Goal: Contribute content: Contribute content

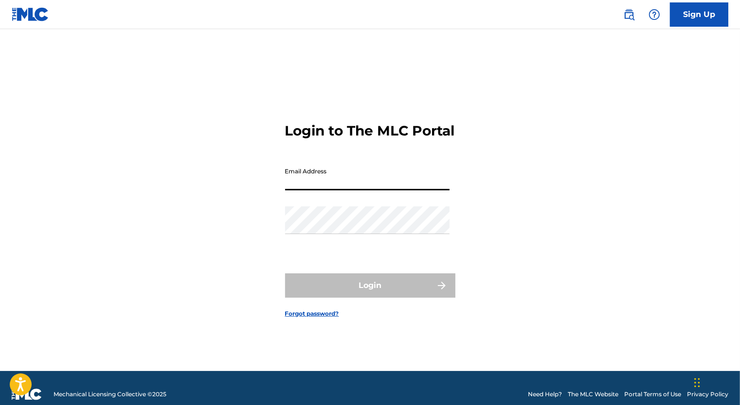
click at [344, 191] on input "Email Address" at bounding box center [367, 177] width 164 height 28
type input "[EMAIL_ADDRESS][PERSON_NAME][DOMAIN_NAME]"
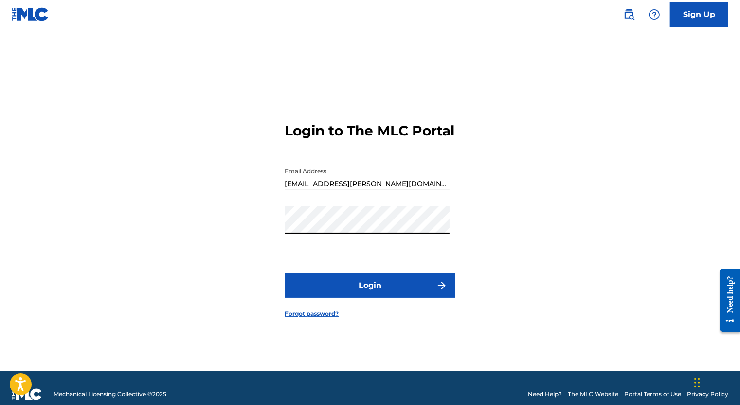
click at [285, 274] on button "Login" at bounding box center [370, 286] width 170 height 24
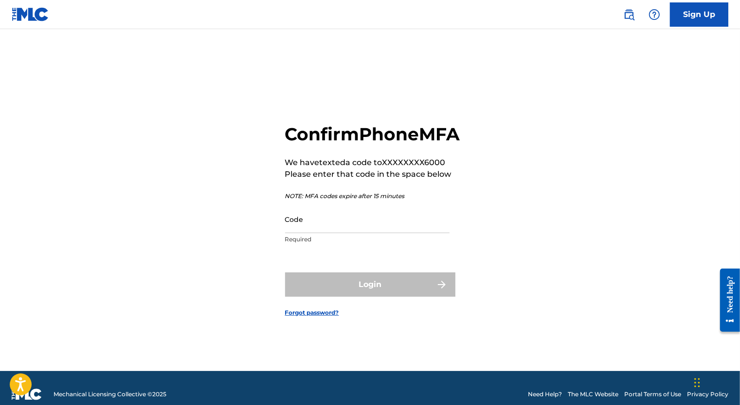
click at [318, 217] on input "Code" at bounding box center [367, 220] width 164 height 28
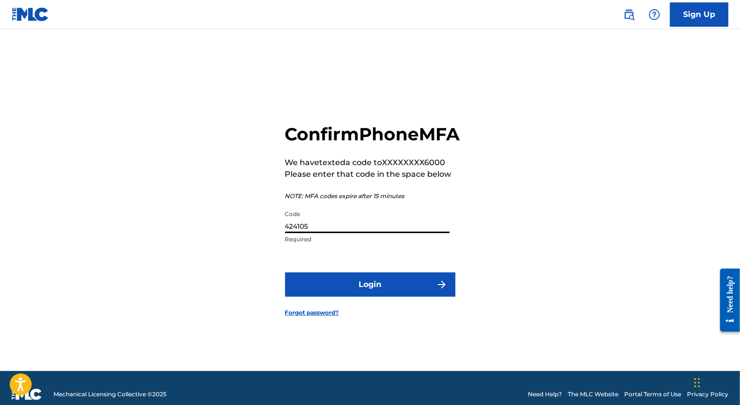
type input "424105"
click at [344, 297] on button "Login" at bounding box center [370, 285] width 170 height 24
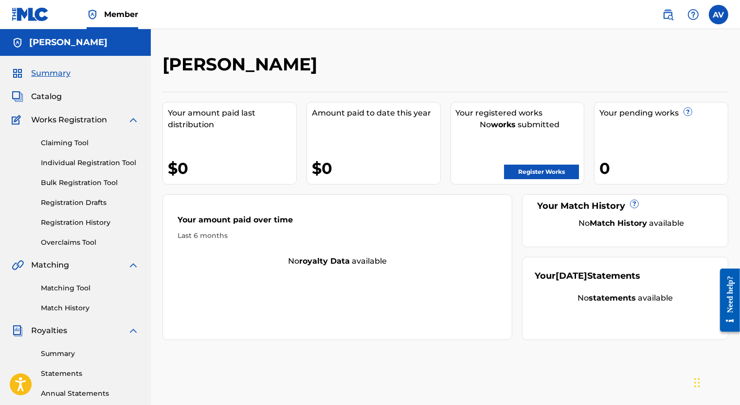
click at [93, 161] on link "Individual Registration Tool" at bounding box center [90, 163] width 98 height 10
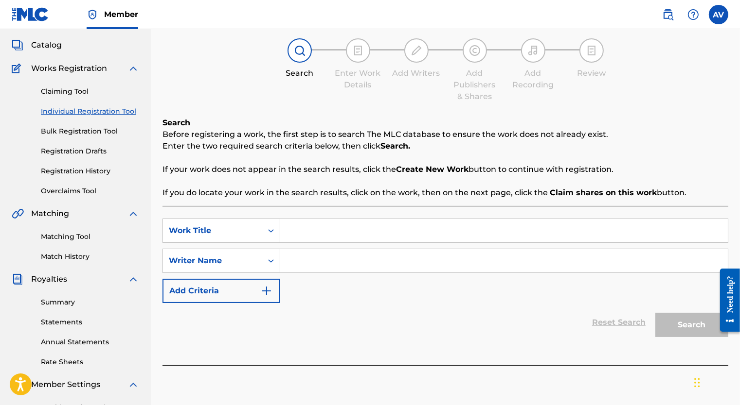
scroll to position [52, 0]
click at [92, 151] on link "Registration Drafts" at bounding box center [90, 151] width 98 height 10
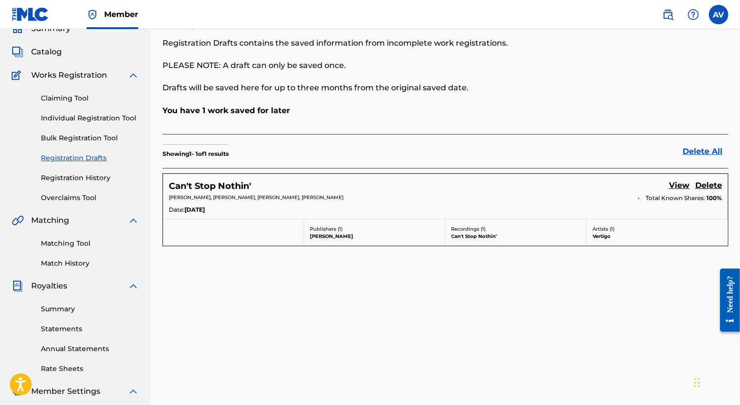
scroll to position [97, 0]
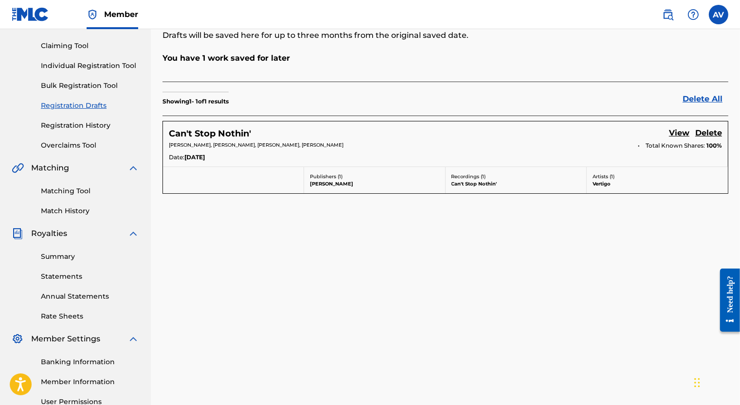
click at [675, 133] on link "View" at bounding box center [679, 133] width 20 height 13
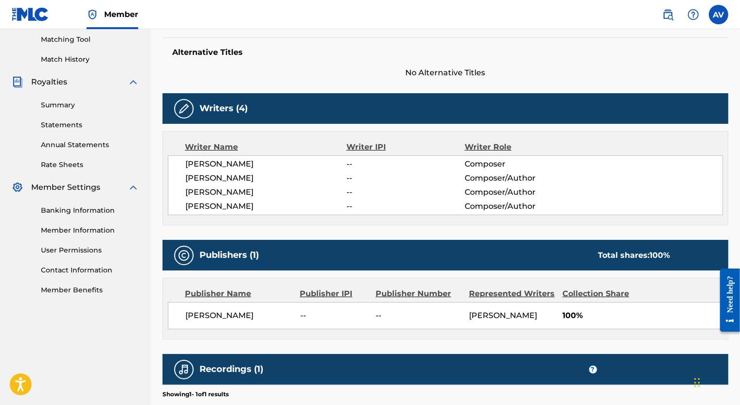
scroll to position [243, 0]
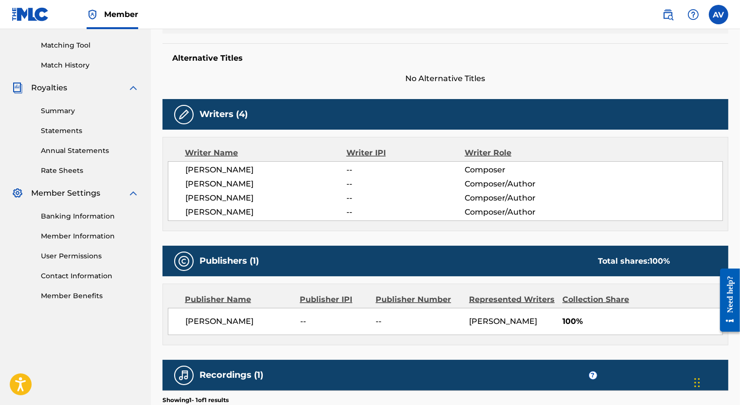
click at [254, 204] on div "[PERSON_NAME] -- Composer [PERSON_NAME] -- Composer/Author [PERSON_NAME] -- Com…" at bounding box center [445, 191] width 555 height 60
click at [187, 116] on img at bounding box center [184, 115] width 12 height 12
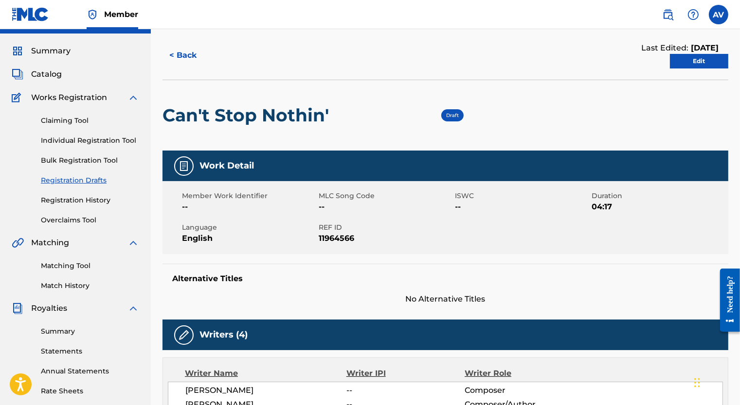
scroll to position [0, 0]
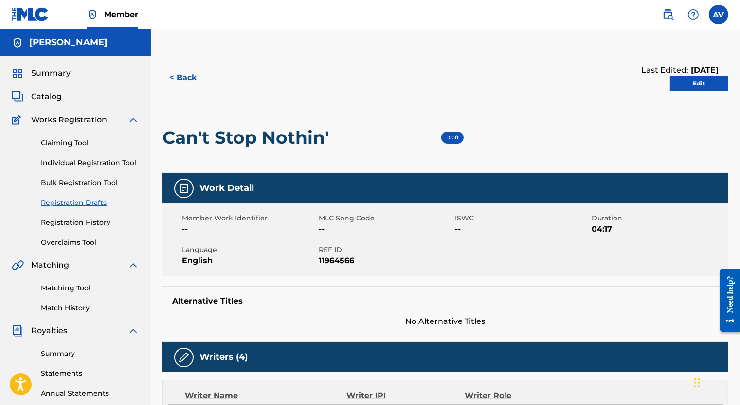
click at [709, 87] on link "Edit" at bounding box center [699, 83] width 58 height 15
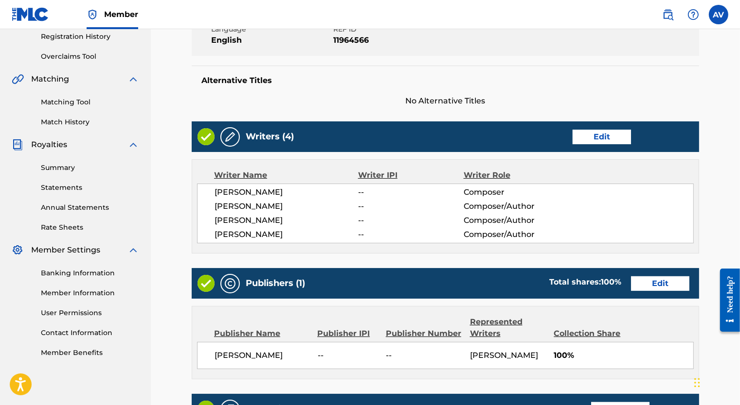
scroll to position [194, 0]
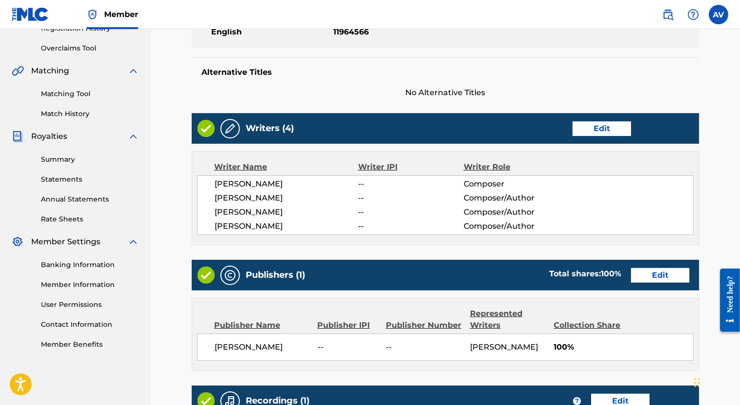
click at [579, 130] on link "Edit" at bounding box center [601, 129] width 58 height 15
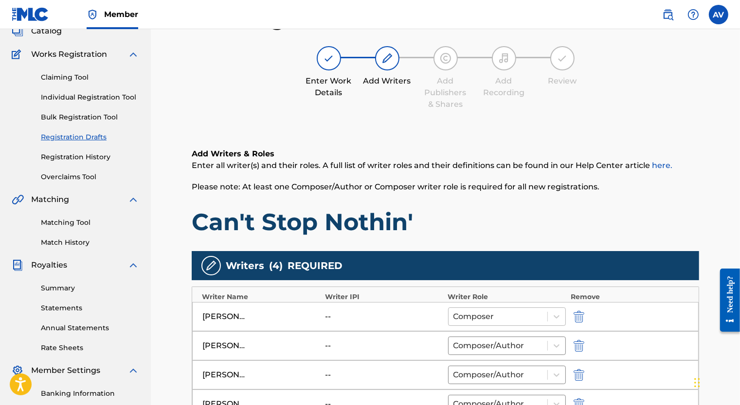
scroll to position [243, 0]
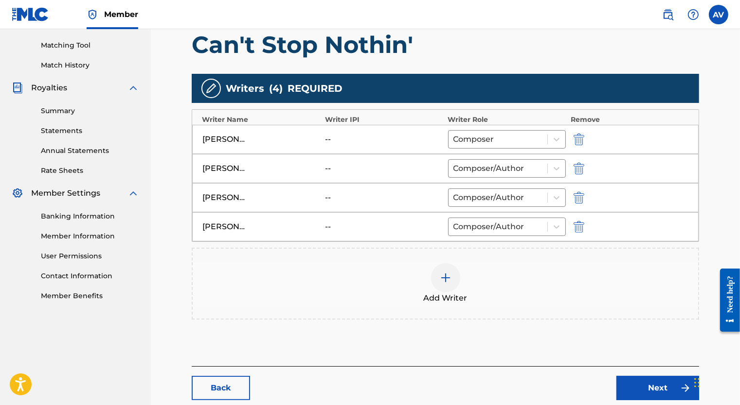
click at [385, 229] on div "--" at bounding box center [384, 227] width 118 height 12
click at [322, 224] on div "[PERSON_NAME] -- Composer/Author" at bounding box center [445, 226] width 506 height 29
click at [519, 220] on div at bounding box center [497, 227] width 89 height 14
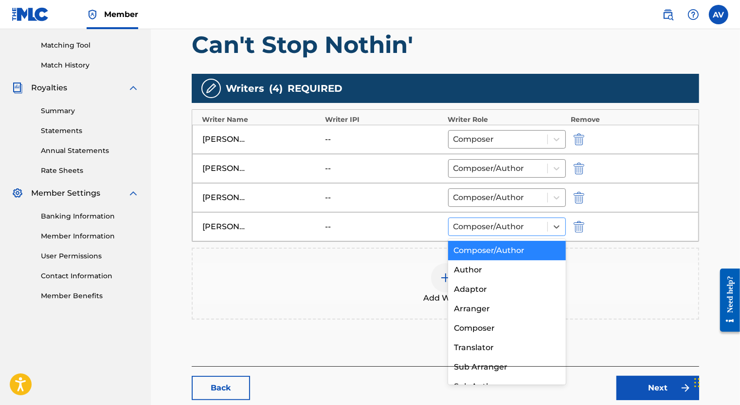
click at [519, 222] on div at bounding box center [497, 227] width 89 height 14
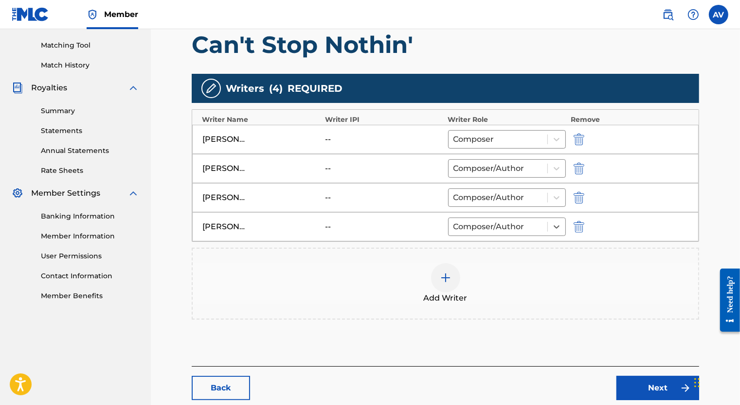
click at [201, 228] on div "[PERSON_NAME] -- Composer/Author" at bounding box center [445, 226] width 506 height 29
click at [354, 221] on div "--" at bounding box center [347, 227] width 44 height 12
click at [458, 287] on div "Add Writer" at bounding box center [445, 284] width 505 height 41
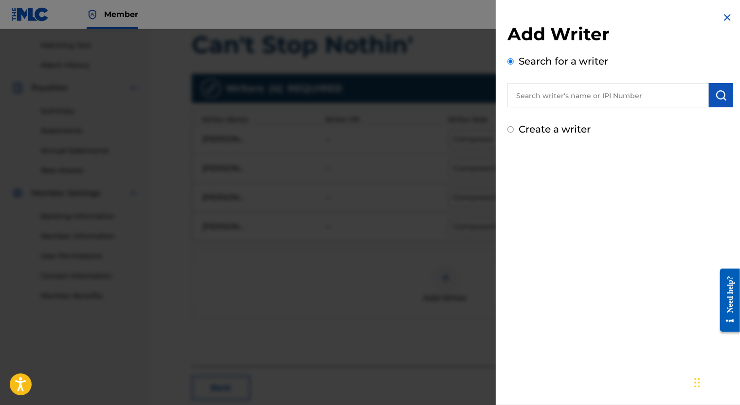
click at [563, 97] on input "text" at bounding box center [607, 95] width 201 height 24
paste input "01307926938"
type input "01307926938"
click at [715, 94] on img "submit" at bounding box center [721, 95] width 12 height 12
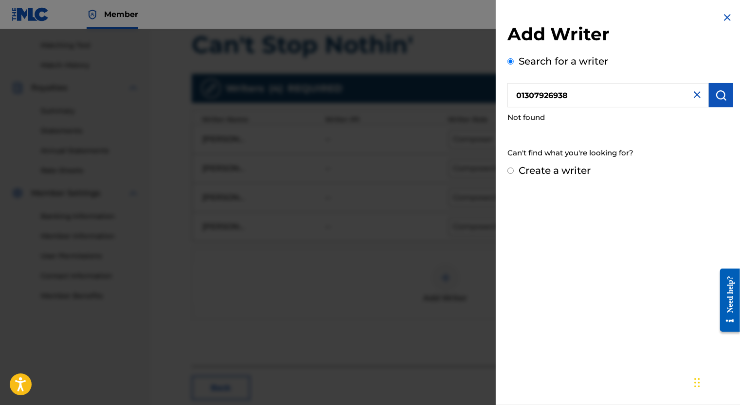
click at [691, 96] on img at bounding box center [697, 95] width 12 height 12
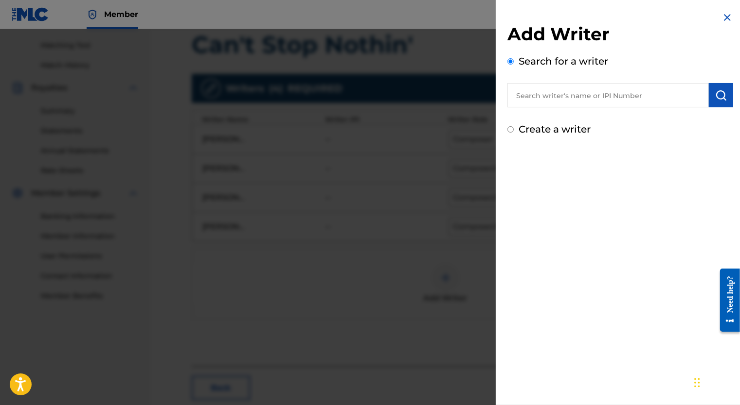
click at [600, 95] on input "text" at bounding box center [607, 95] width 201 height 24
paste input "01307926938"
type input "01307926938"
click at [715, 96] on img "submit" at bounding box center [721, 95] width 12 height 12
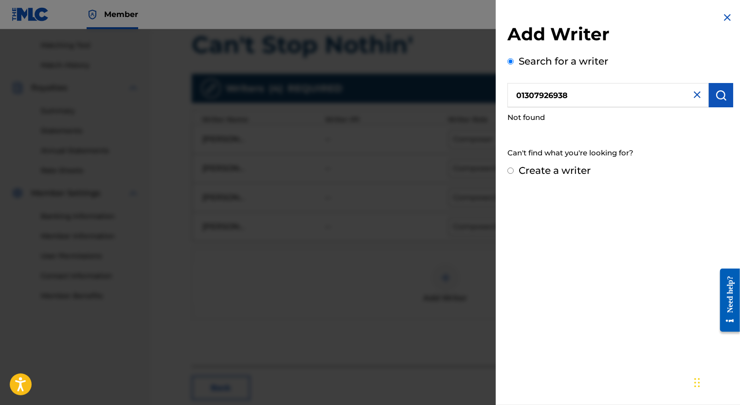
click at [726, 12] on img at bounding box center [727, 18] width 12 height 12
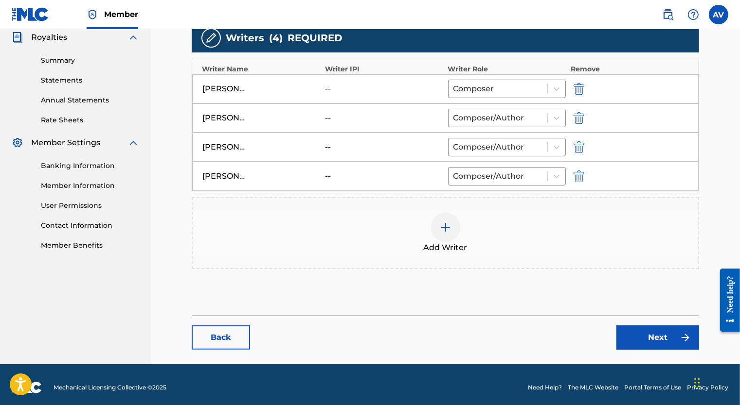
scroll to position [299, 0]
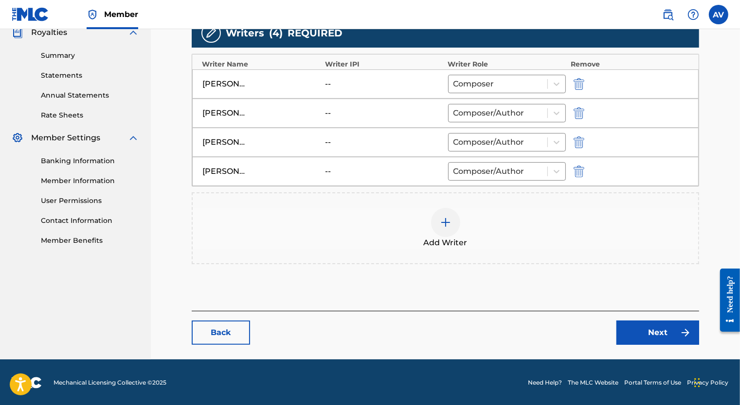
click at [670, 346] on main "Catalog Enter Work Details Add Writers Add Publishers & Shares Add Recording Re…" at bounding box center [444, 57] width 565 height 605
click at [670, 339] on link "Next" at bounding box center [657, 333] width 83 height 24
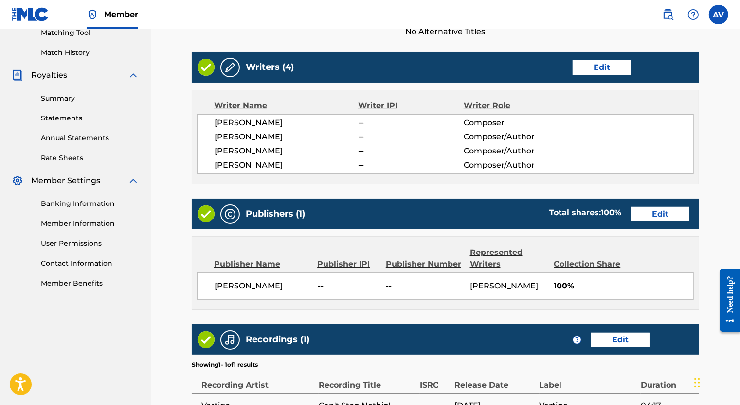
scroll to position [243, 0]
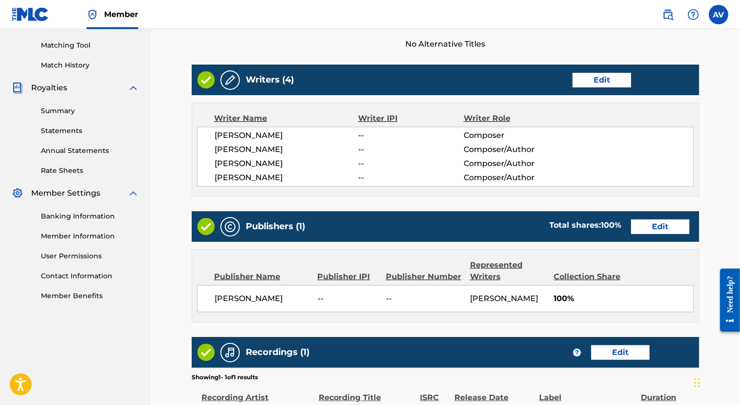
click at [656, 225] on link "Edit" at bounding box center [660, 227] width 58 height 15
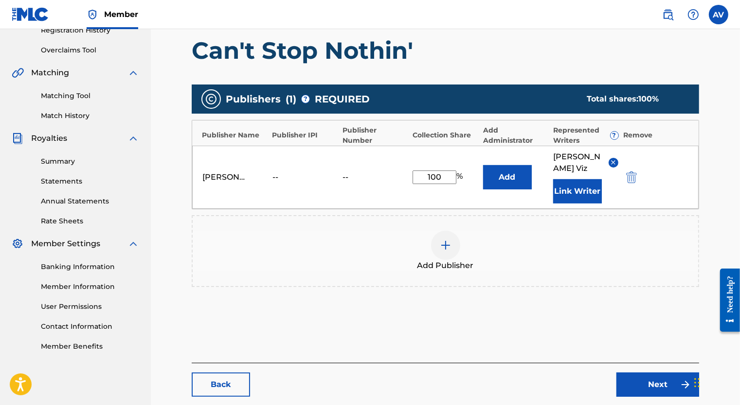
scroll to position [194, 0]
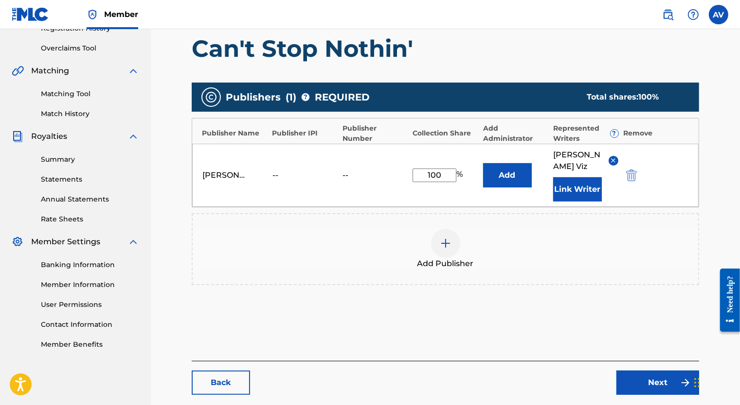
click at [441, 169] on input "100" at bounding box center [434, 176] width 44 height 14
type input "1"
type input "35"
click at [492, 196] on div "Publishers ( 1 ) ? REQUIRED Total shares: 35 % Publisher Name Publisher IPI Pub…" at bounding box center [445, 184] width 507 height 203
click at [444, 238] on img at bounding box center [446, 244] width 12 height 12
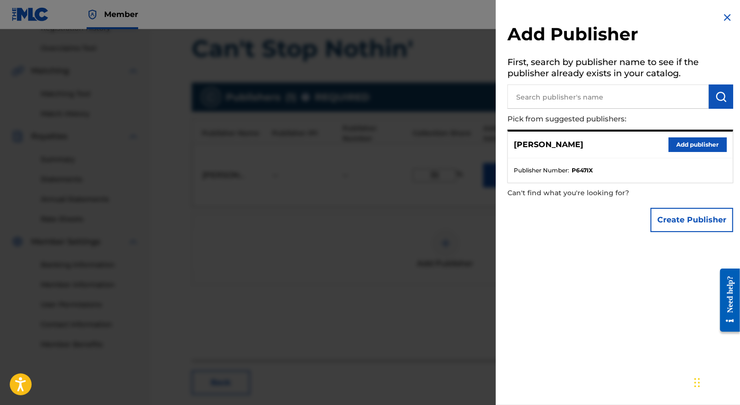
click at [684, 226] on button "Create Publisher" at bounding box center [691, 220] width 83 height 24
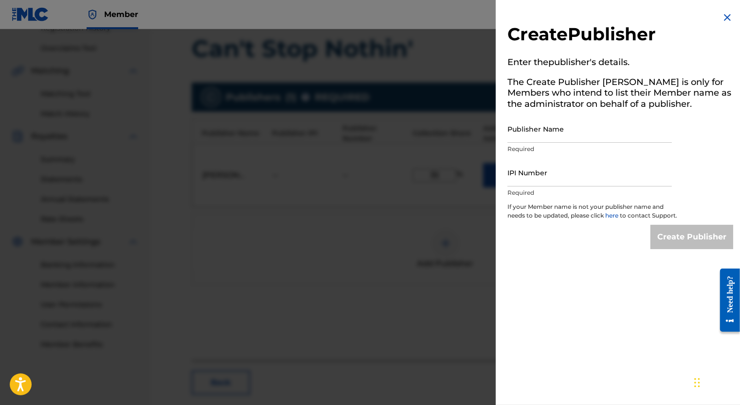
click at [584, 136] on input "Publisher Name" at bounding box center [589, 129] width 164 height 28
click at [609, 184] on input "IPI Number" at bounding box center [589, 173] width 164 height 28
click at [625, 137] on input "Publisher Name" at bounding box center [589, 129] width 164 height 28
type input "[PERSON_NAME]"
click at [684, 158] on div "Create Publisher Enter the publisher 's details. The Create Publisher button is…" at bounding box center [619, 130] width 249 height 261
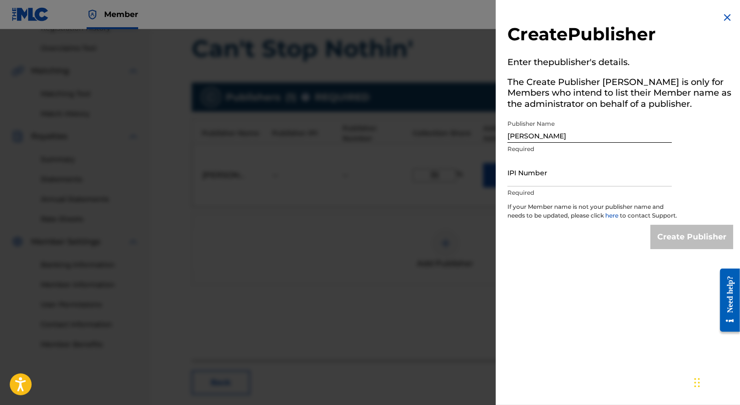
click at [723, 21] on img at bounding box center [727, 18] width 12 height 12
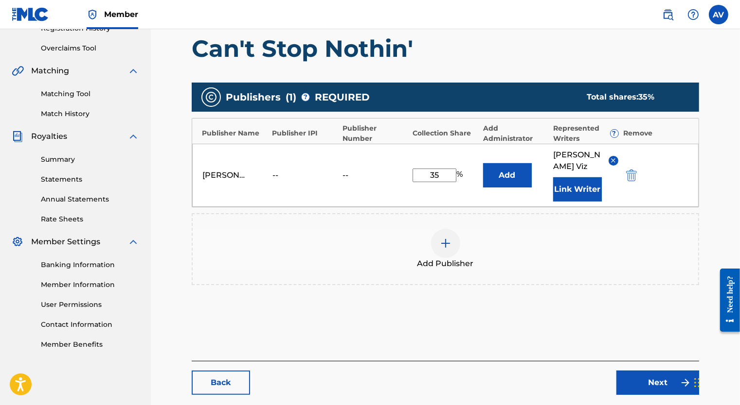
click at [451, 229] on div at bounding box center [445, 243] width 29 height 29
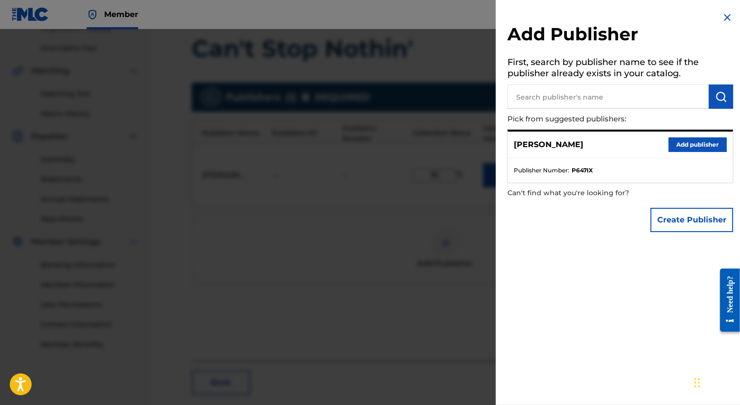
click at [598, 99] on input "text" at bounding box center [607, 97] width 201 height 24
click at [723, 16] on img at bounding box center [727, 18] width 12 height 12
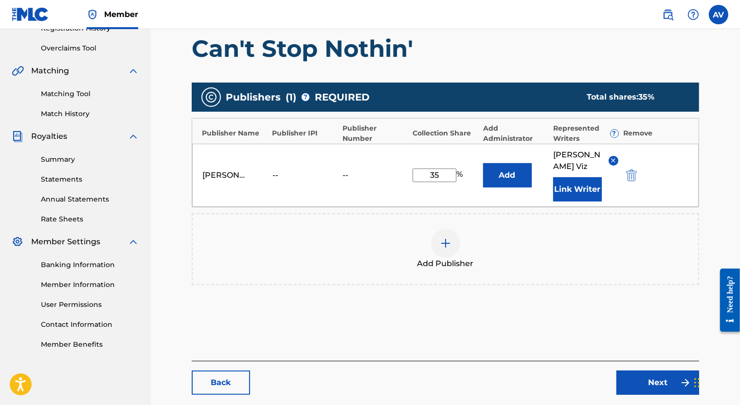
click at [558, 177] on button "Link Writer" at bounding box center [577, 189] width 49 height 24
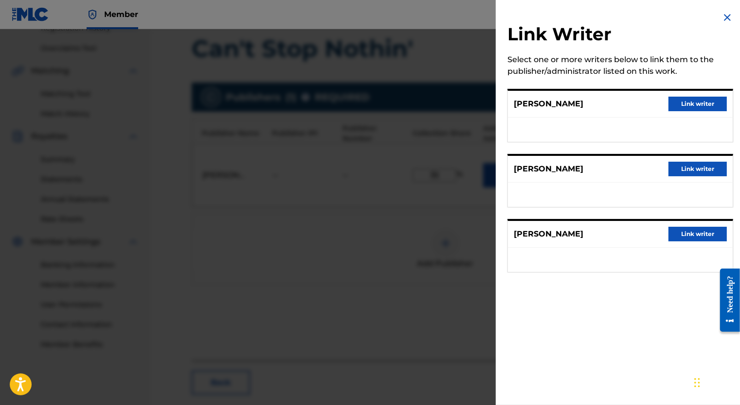
click at [723, 20] on img at bounding box center [727, 18] width 12 height 12
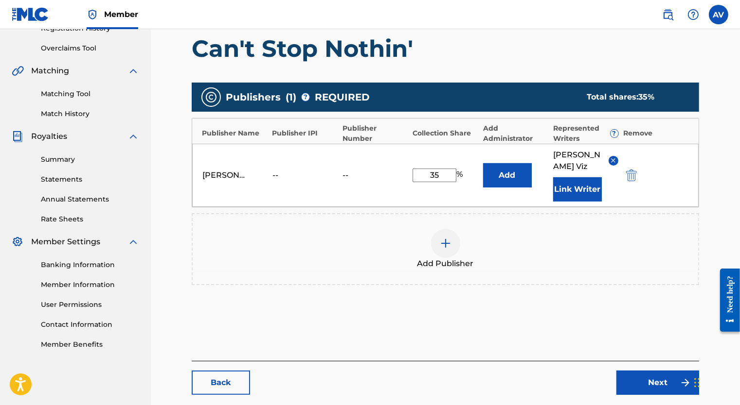
click at [508, 166] on button "Add" at bounding box center [507, 175] width 49 height 24
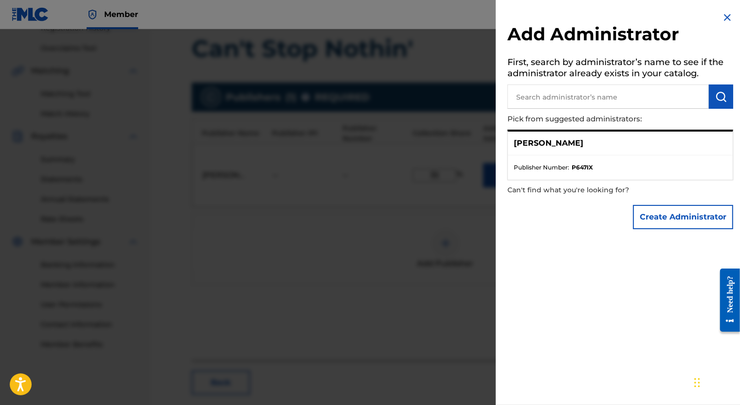
click at [725, 16] on img at bounding box center [727, 18] width 12 height 12
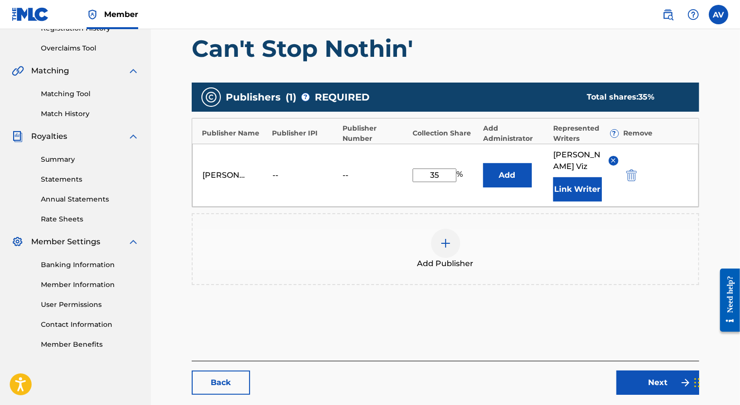
click at [633, 170] on img "submit" at bounding box center [631, 176] width 11 height 12
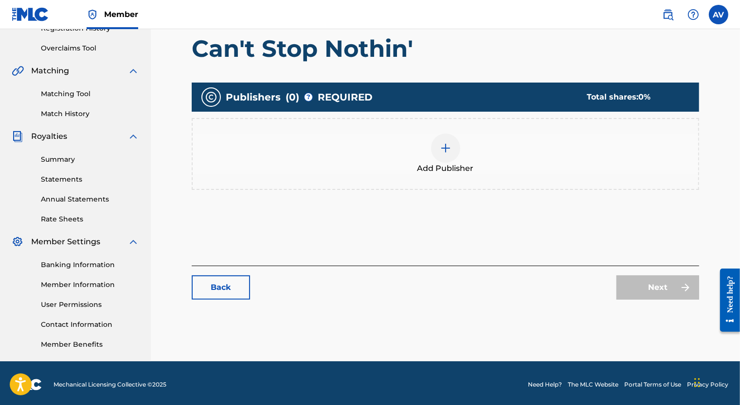
click at [443, 156] on div at bounding box center [445, 148] width 29 height 29
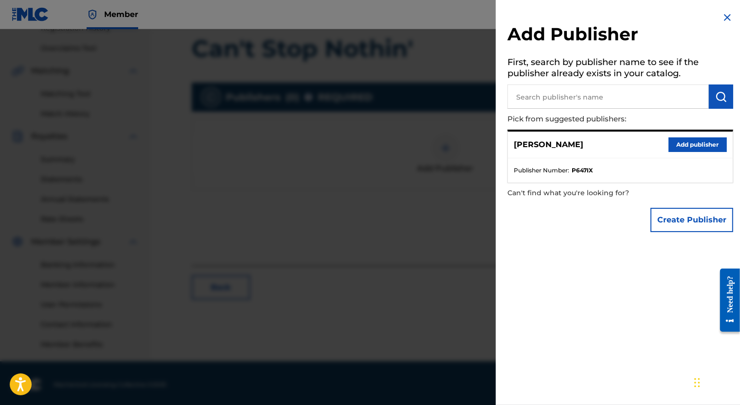
click at [674, 149] on button "Add publisher" at bounding box center [697, 145] width 58 height 15
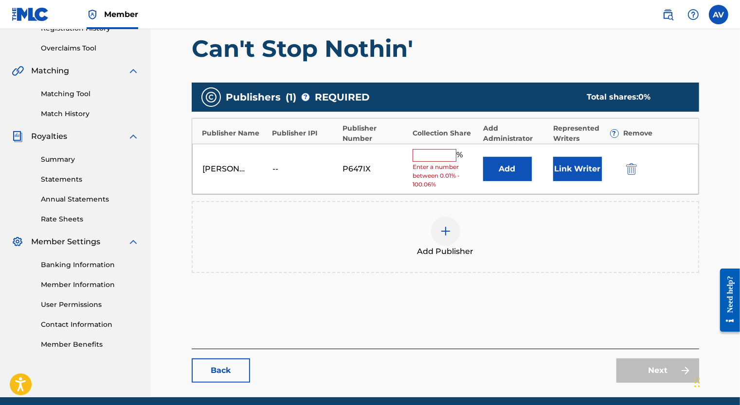
click at [439, 239] on div at bounding box center [445, 231] width 29 height 29
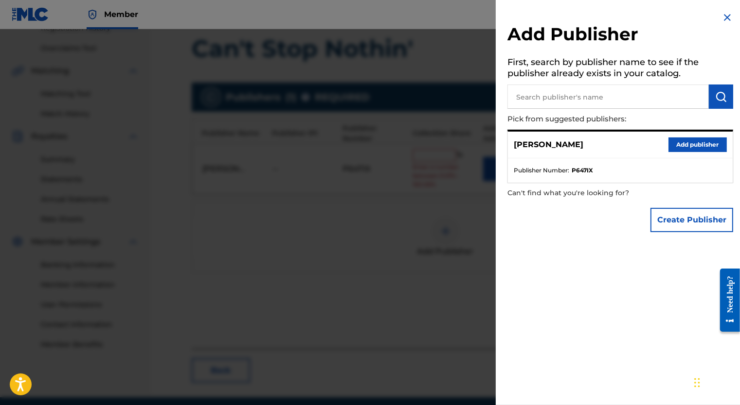
click at [565, 102] on input "text" at bounding box center [607, 97] width 201 height 24
type input "[PERSON_NAME]"
click at [728, 98] on button "submit" at bounding box center [720, 97] width 24 height 24
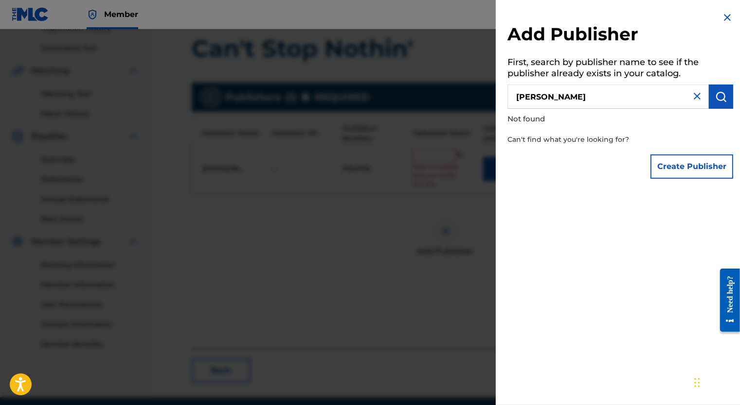
drag, startPoint x: 693, startPoint y: 100, endPoint x: 693, endPoint y: 113, distance: 13.6
click at [693, 100] on img at bounding box center [697, 96] width 12 height 12
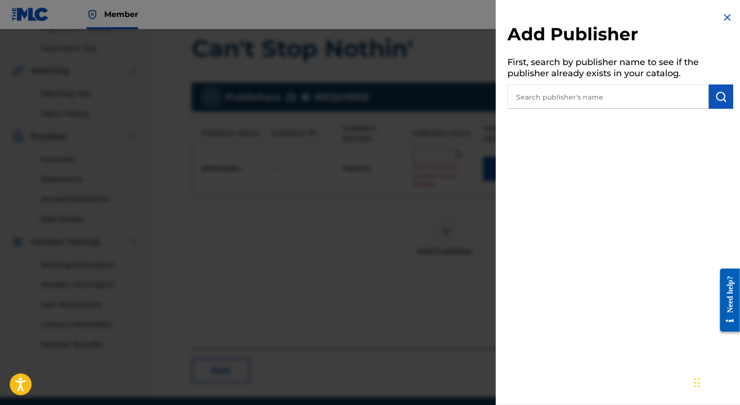
click at [677, 94] on input "text" at bounding box center [607, 97] width 201 height 24
click at [658, 129] on div "Add Publisher First, search by publisher name to see if the publisher already e…" at bounding box center [619, 202] width 249 height 405
click at [723, 15] on img at bounding box center [727, 18] width 12 height 12
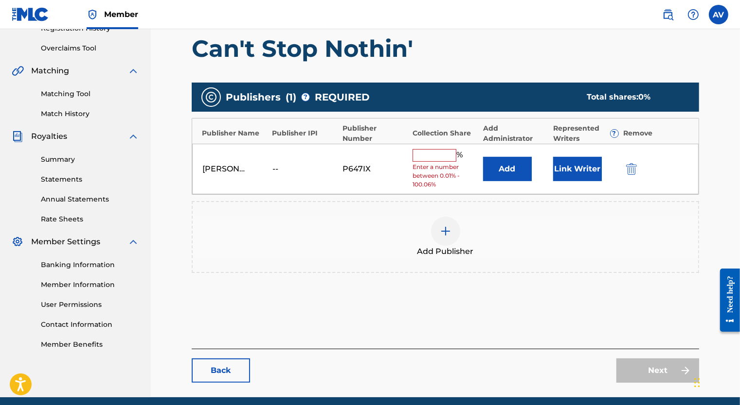
click at [436, 236] on div at bounding box center [445, 231] width 29 height 29
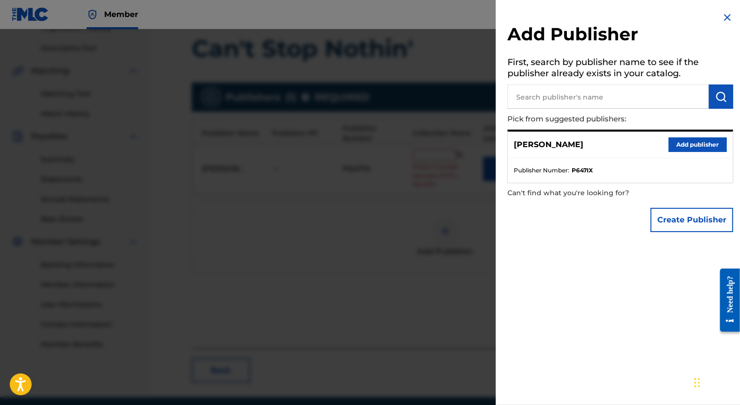
click at [673, 214] on button "Create Publisher" at bounding box center [691, 220] width 83 height 24
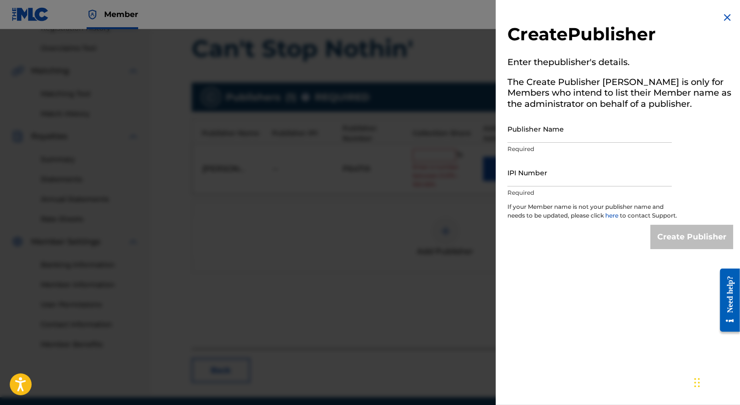
click at [723, 18] on img at bounding box center [727, 18] width 12 height 12
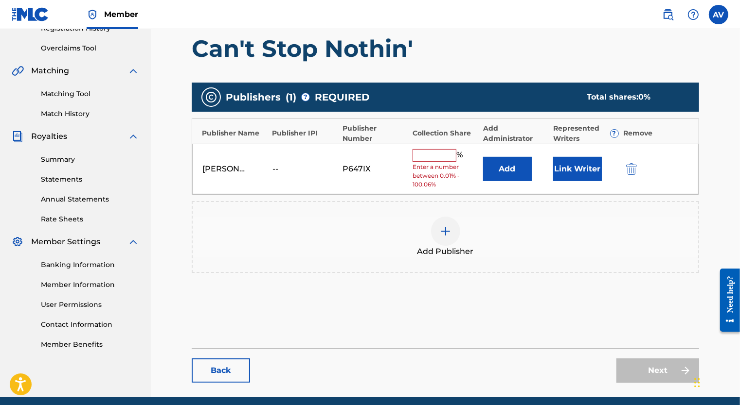
click at [628, 174] on img "submit" at bounding box center [631, 169] width 11 height 12
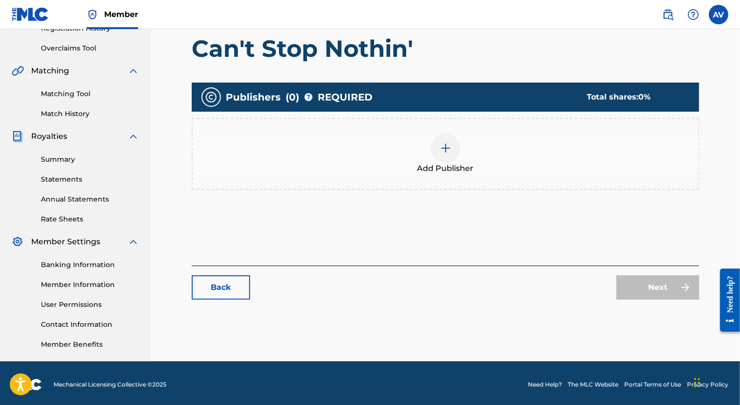
click at [221, 290] on link "Back" at bounding box center [221, 288] width 58 height 24
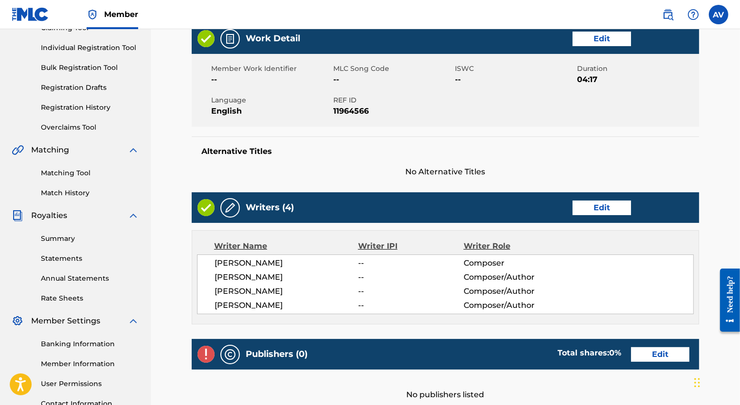
scroll to position [97, 0]
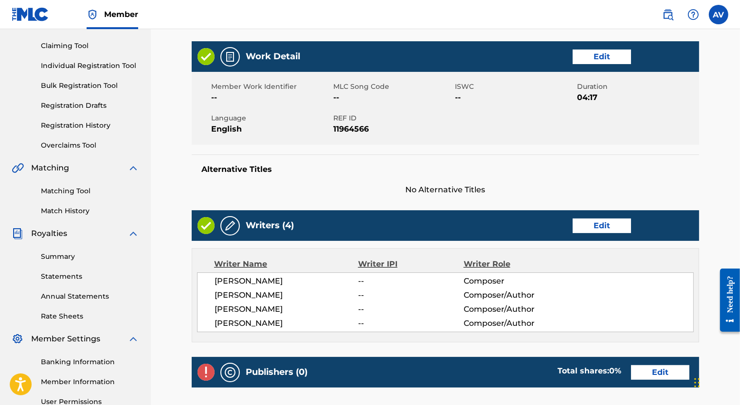
click at [606, 226] on link "Edit" at bounding box center [601, 226] width 58 height 15
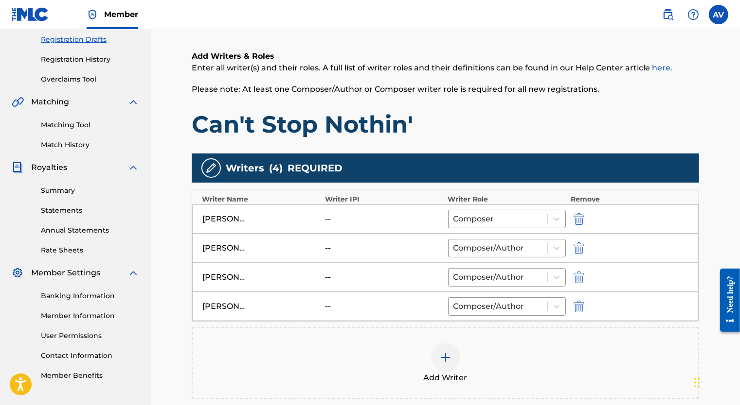
scroll to position [194, 0]
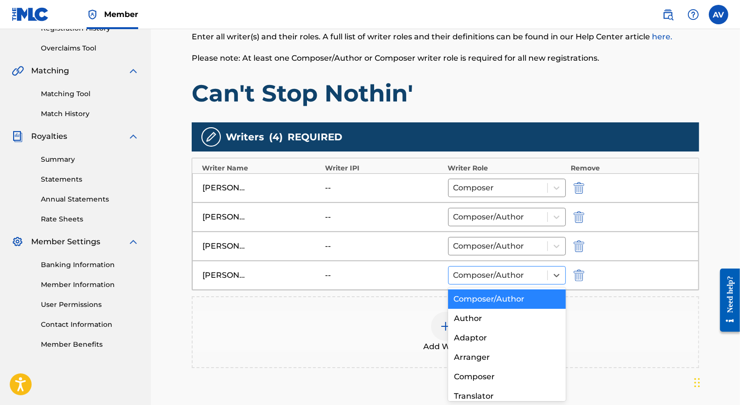
click at [545, 274] on div "Composer/Author" at bounding box center [497, 276] width 99 height 18
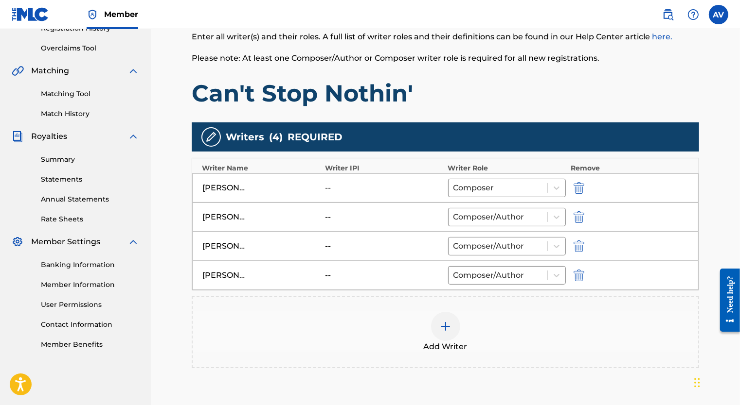
click at [356, 270] on div "--" at bounding box center [347, 276] width 44 height 12
click at [328, 247] on div "--" at bounding box center [347, 247] width 44 height 12
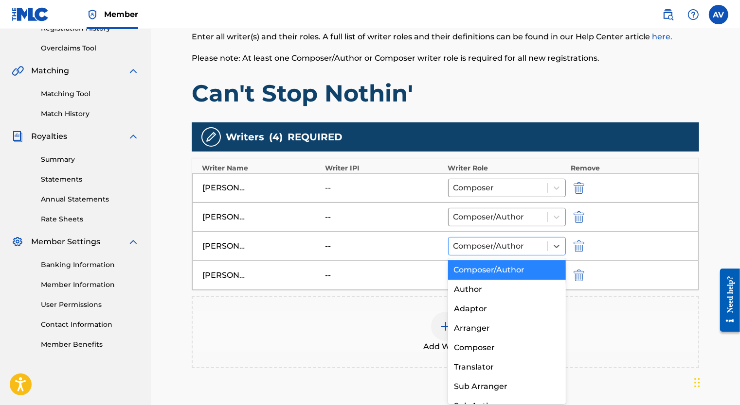
click at [543, 248] on div "Composer/Author" at bounding box center [497, 247] width 99 height 18
click at [397, 254] on div "[PERSON_NAME] -- 8 results available. Use Up and Down to choose options, press …" at bounding box center [445, 246] width 506 height 29
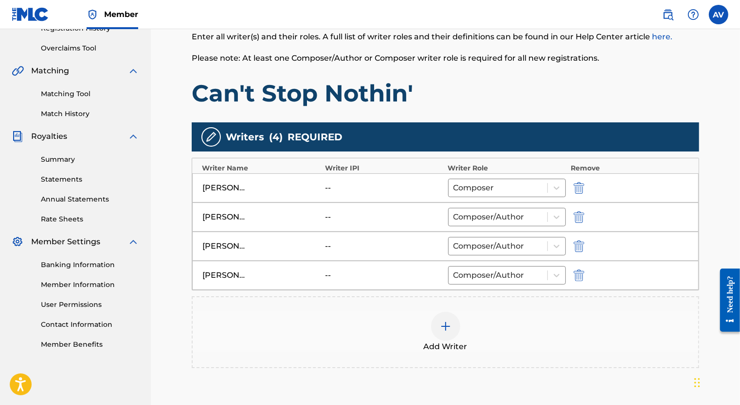
drag, startPoint x: 372, startPoint y: 278, endPoint x: 389, endPoint y: 284, distance: 18.0
click at [375, 280] on div "--" at bounding box center [384, 276] width 118 height 12
click at [486, 254] on div "Composer/Author" at bounding box center [507, 246] width 118 height 18
click at [409, 268] on div "[PERSON_NAME] -- Composer/Author" at bounding box center [445, 275] width 506 height 29
click at [580, 273] on img "submit" at bounding box center [578, 276] width 11 height 12
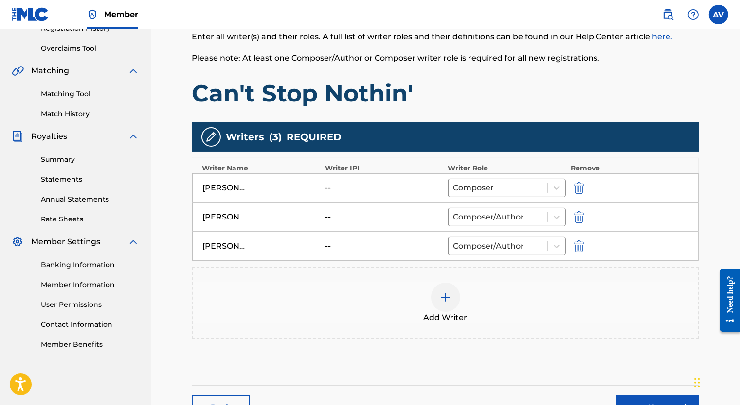
click at [439, 301] on div at bounding box center [445, 297] width 29 height 29
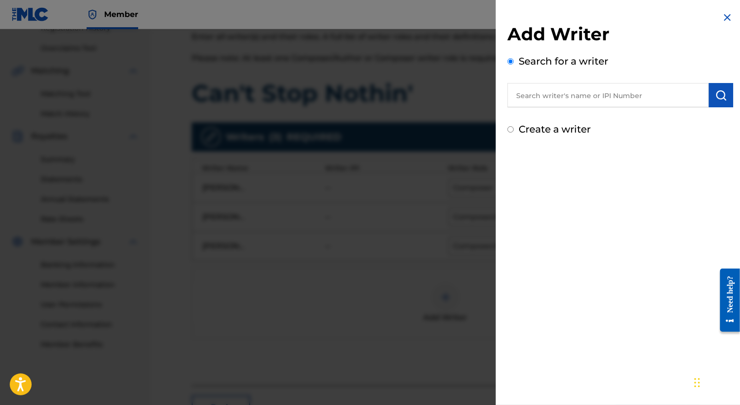
click at [534, 97] on input "text" at bounding box center [607, 95] width 201 height 24
paste input "01307926938"
type input "01307926938"
click at [710, 99] on button "submit" at bounding box center [720, 95] width 24 height 24
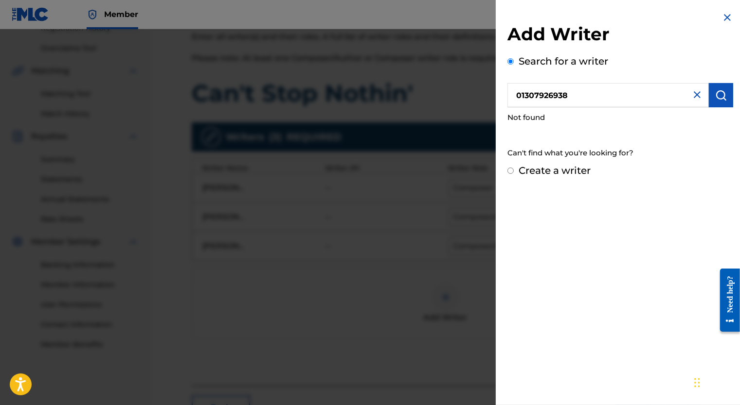
click at [554, 175] on label "Create a writer" at bounding box center [554, 171] width 72 height 12
radio input "true"
click at [513, 174] on input "Create a writer" at bounding box center [510, 171] width 6 height 6
radio input "false"
radio input "true"
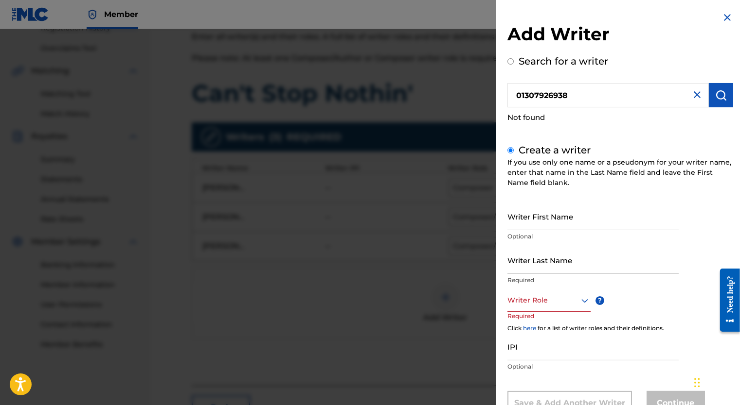
scroll to position [36, 0]
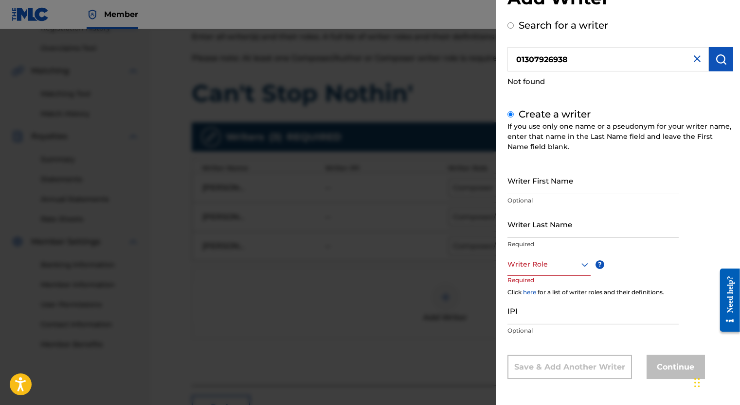
click at [549, 179] on input "Writer First Name" at bounding box center [592, 181] width 171 height 28
type input "[PERSON_NAME]"
click at [552, 231] on input "Writer Last Name" at bounding box center [592, 225] width 171 height 28
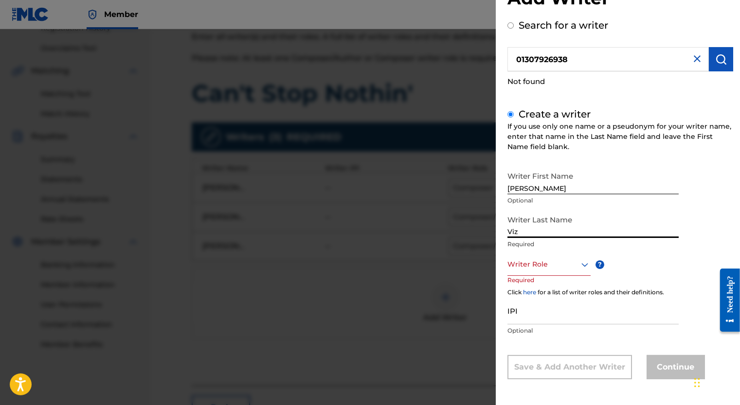
type input "Viz"
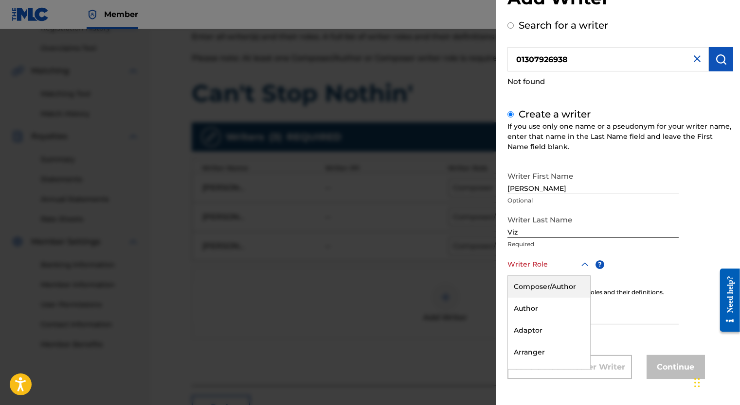
click at [538, 273] on div "Writer Role" at bounding box center [548, 265] width 83 height 22
click at [542, 293] on div "Composer/Author" at bounding box center [549, 287] width 82 height 22
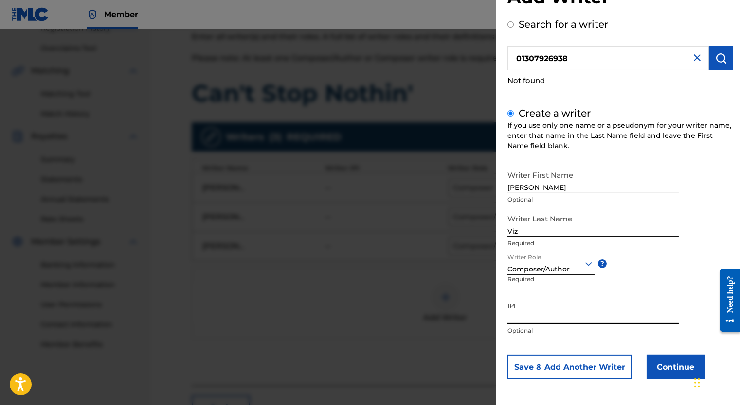
click at [538, 316] on input "IPI" at bounding box center [592, 311] width 171 height 28
paste input "01307926938"
type input "01307926938"
click at [664, 365] on button "Continue" at bounding box center [675, 367] width 58 height 24
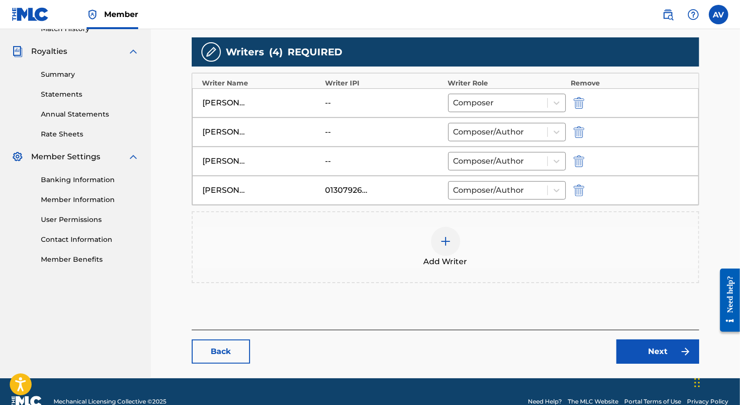
scroll to position [299, 0]
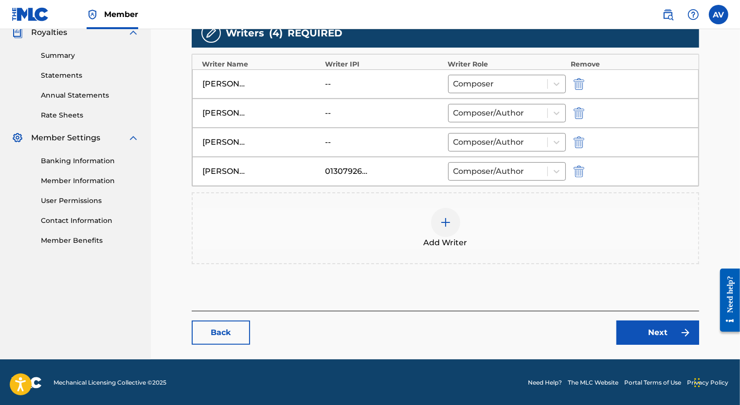
click at [679, 332] on img at bounding box center [685, 333] width 12 height 12
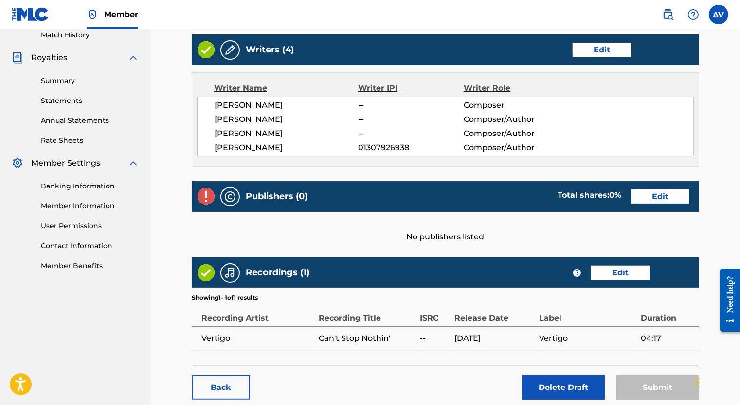
scroll to position [328, 0]
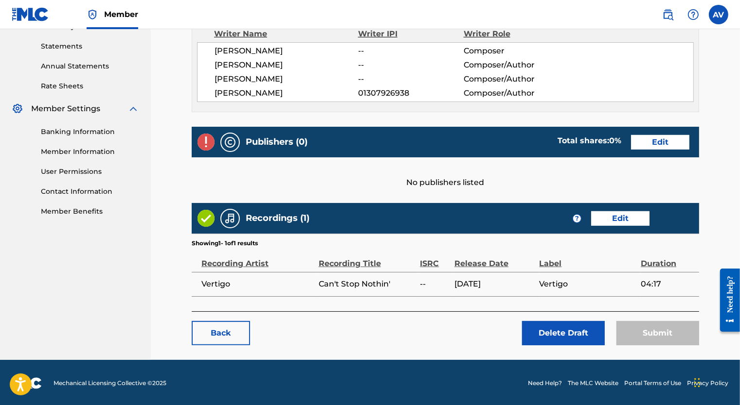
click at [650, 337] on div "Submit" at bounding box center [657, 333] width 83 height 24
click at [659, 133] on div "Publishers (0) Total shares: 0 % Edit" at bounding box center [445, 142] width 507 height 31
click at [659, 138] on link "Edit" at bounding box center [660, 142] width 58 height 15
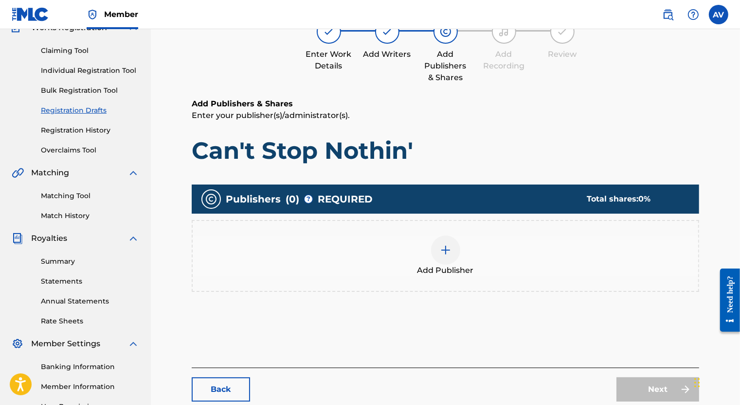
scroll to position [197, 0]
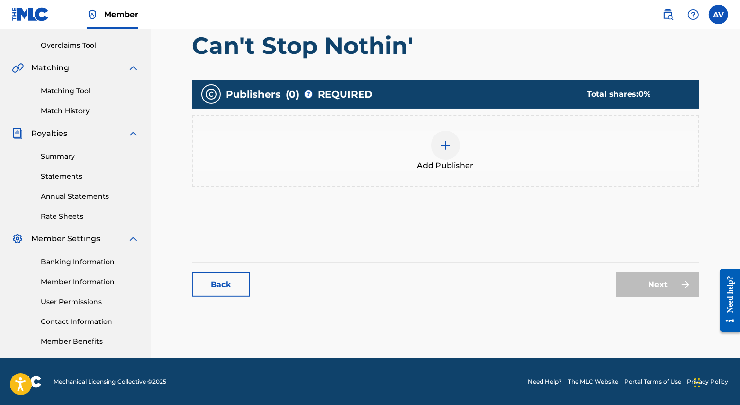
click at [441, 143] on img at bounding box center [446, 146] width 12 height 12
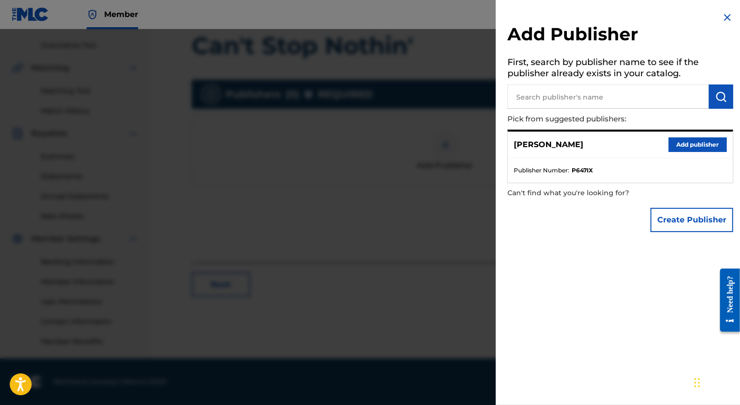
click at [688, 148] on button "Add publisher" at bounding box center [697, 145] width 58 height 15
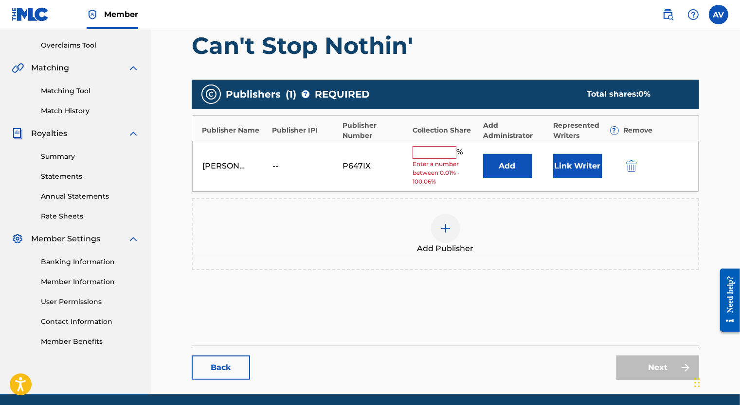
click at [630, 161] on img "submit" at bounding box center [631, 166] width 11 height 12
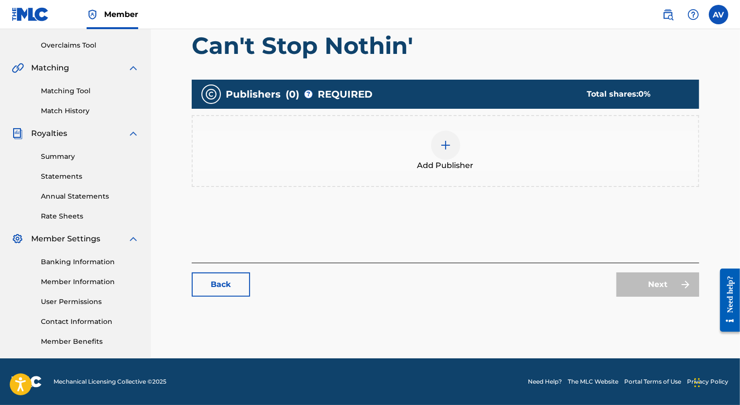
click at [444, 153] on div at bounding box center [445, 145] width 29 height 29
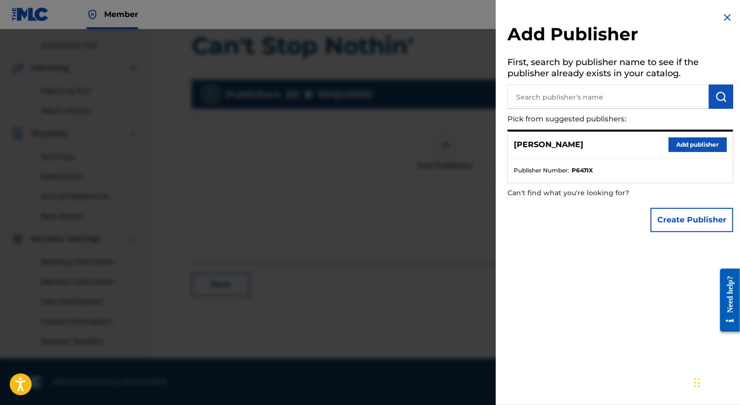
click at [635, 158] on div "[PERSON_NAME] Add publisher" at bounding box center [620, 145] width 225 height 27
click at [673, 143] on button "Add publisher" at bounding box center [697, 145] width 58 height 15
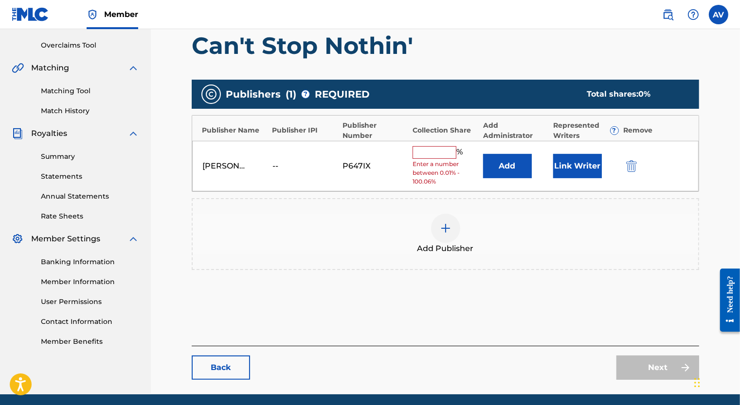
click at [309, 128] on div "Publisher IPI" at bounding box center [304, 130] width 65 height 10
click at [576, 161] on button "Link Writer" at bounding box center [577, 166] width 49 height 24
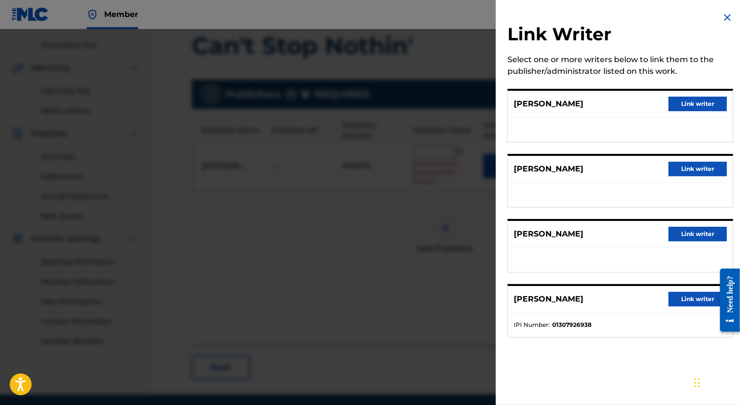
click at [677, 302] on button "Link writer" at bounding box center [697, 299] width 58 height 15
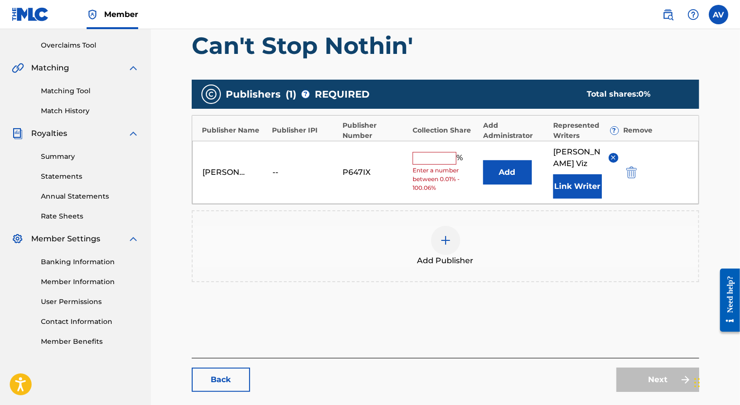
click at [448, 235] on img at bounding box center [446, 241] width 12 height 12
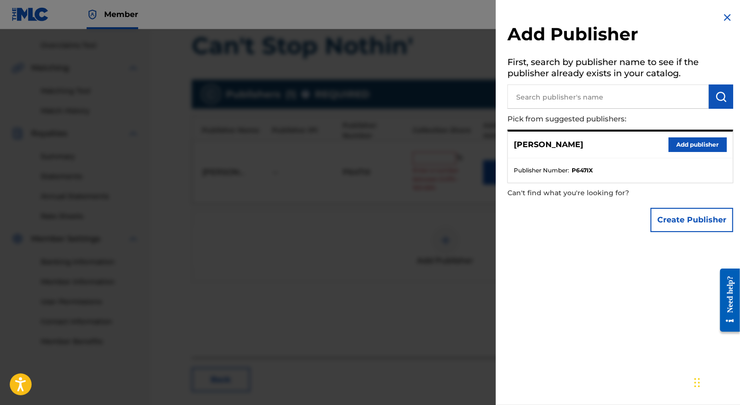
click at [721, 13] on img at bounding box center [727, 18] width 12 height 12
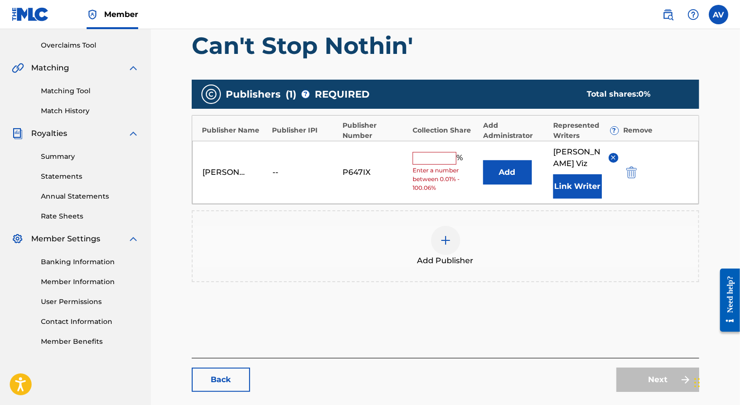
click at [432, 152] on input "text" at bounding box center [434, 158] width 44 height 13
type input "100"
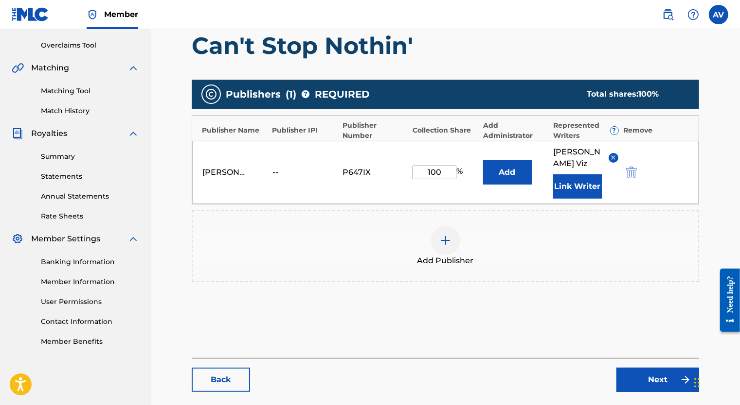
click at [390, 211] on div "Add Publisher" at bounding box center [445, 247] width 507 height 72
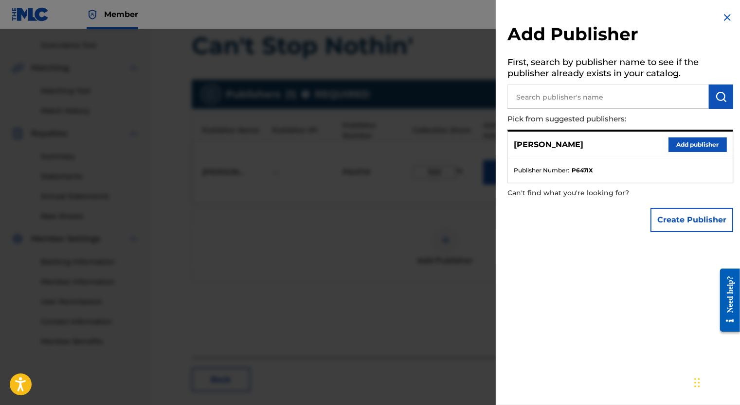
click at [723, 18] on img at bounding box center [727, 18] width 12 height 12
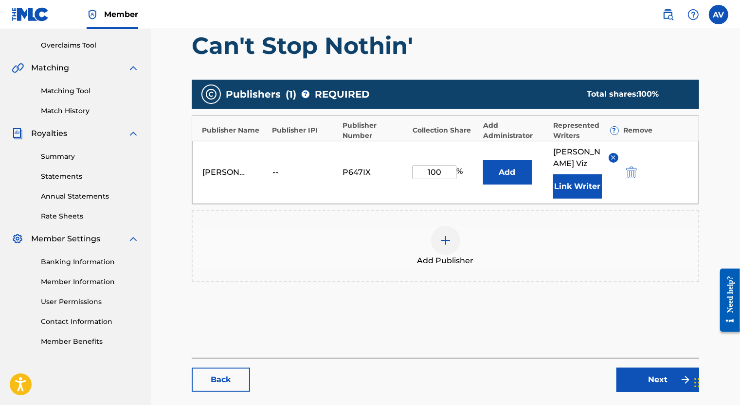
click at [634, 368] on link "Next" at bounding box center [657, 380] width 83 height 24
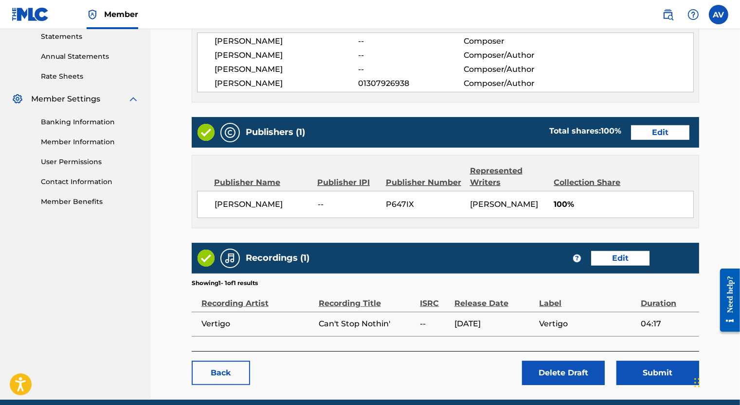
scroll to position [376, 0]
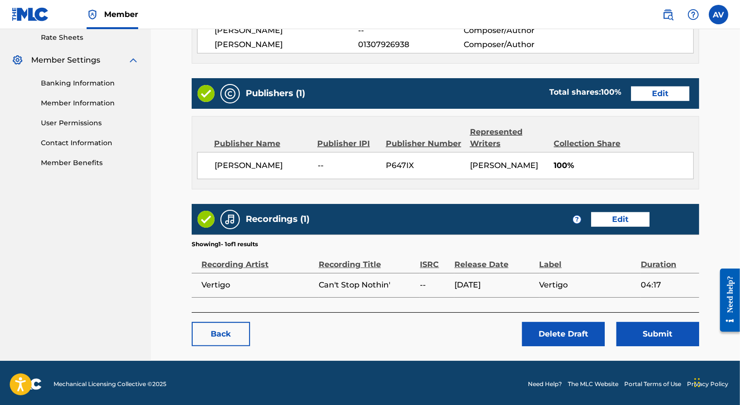
click at [429, 264] on div "ISRC" at bounding box center [435, 260] width 30 height 22
click at [614, 221] on link "Edit" at bounding box center [620, 219] width 58 height 15
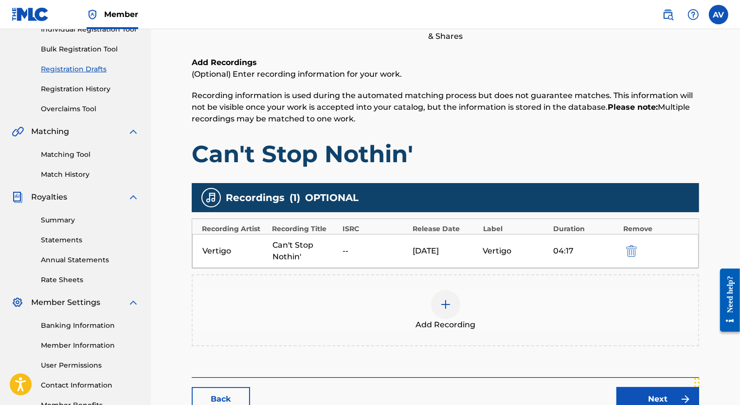
scroll to position [194, 0]
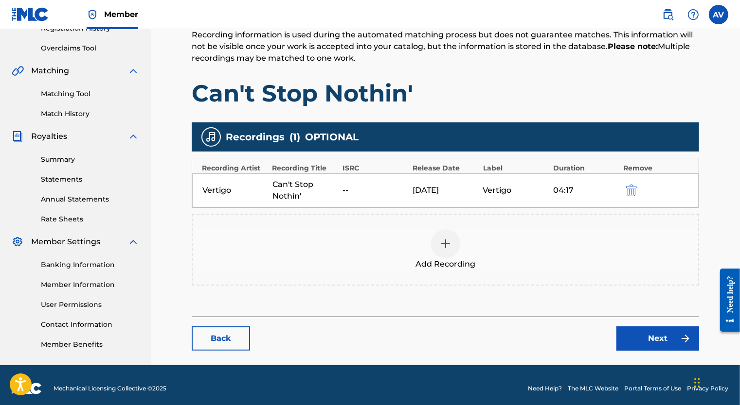
click at [348, 182] on div "Vertigo Can't Stop Nothin' -- [DATE] Vertigo 04:17" at bounding box center [445, 191] width 506 height 34
click at [350, 189] on div "--" at bounding box center [374, 191] width 65 height 12
click at [348, 189] on div "--" at bounding box center [374, 191] width 65 height 12
click at [436, 236] on div at bounding box center [445, 243] width 29 height 29
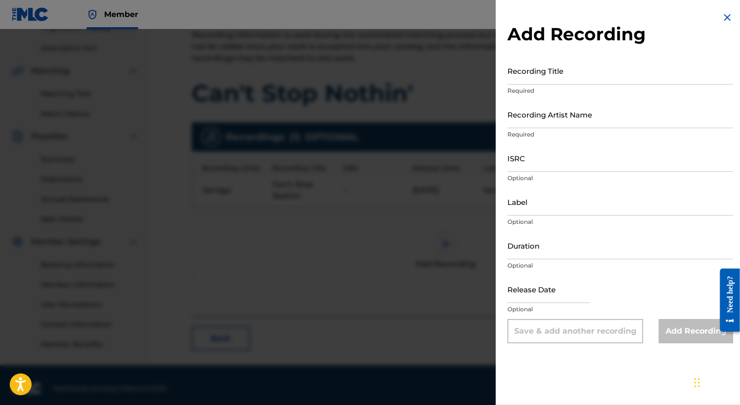
click at [721, 20] on img at bounding box center [727, 18] width 12 height 12
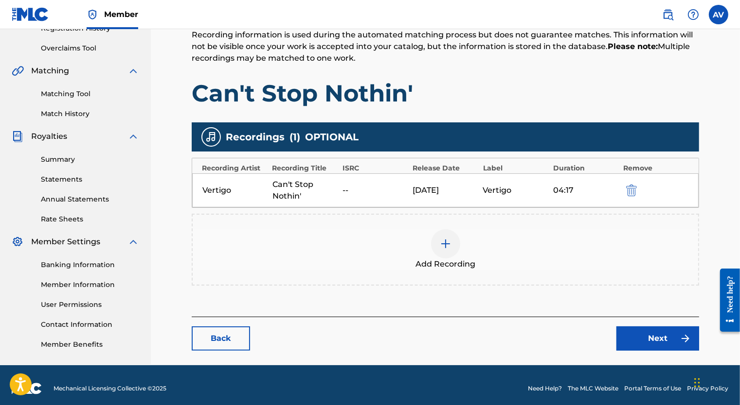
click at [631, 187] on img "submit" at bounding box center [631, 191] width 11 height 12
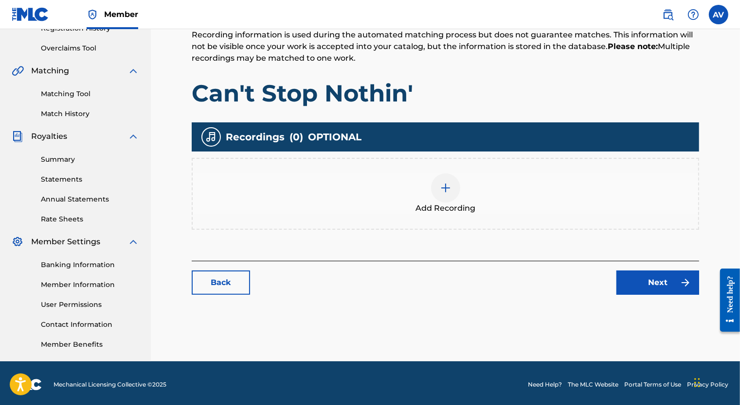
click at [431, 192] on div at bounding box center [445, 188] width 29 height 29
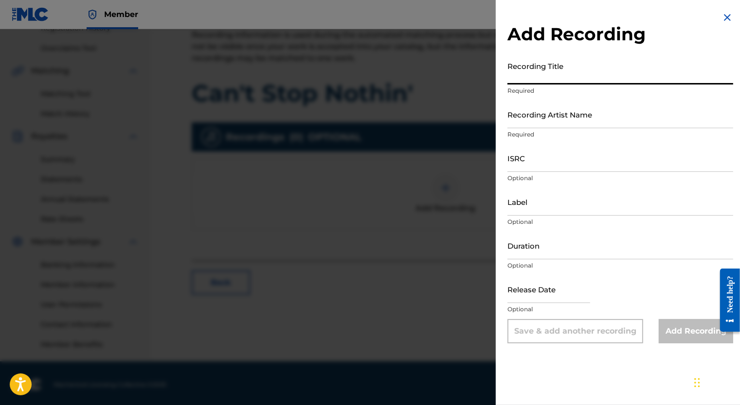
click at [538, 77] on input "Recording Title" at bounding box center [620, 71] width 226 height 28
type input "V"
type input "Can't Stop Nothin'"
click at [549, 116] on input "Recording Artist Name" at bounding box center [620, 115] width 226 height 28
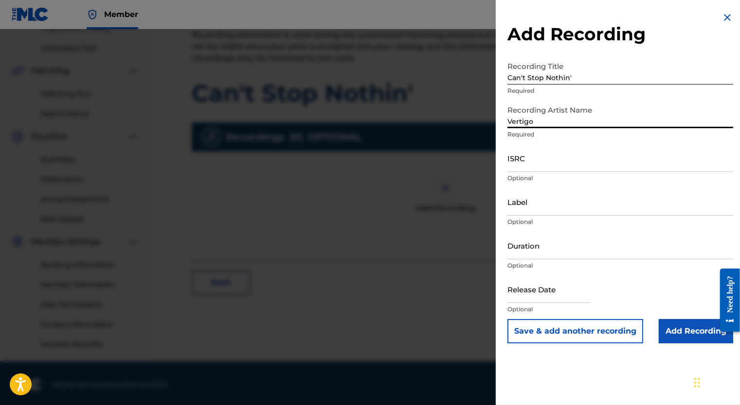
type input "Vertigo"
click at [517, 162] on input "ISRC" at bounding box center [620, 158] width 226 height 28
paste input "usl4q2549086"
type input "usl4q2549086"
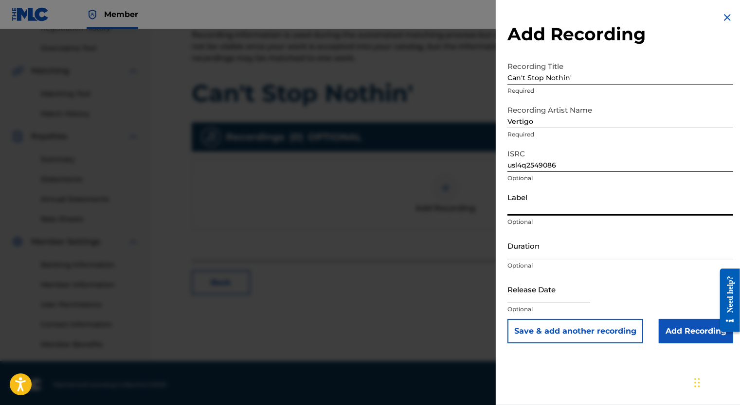
click at [532, 203] on input "Label" at bounding box center [620, 202] width 226 height 28
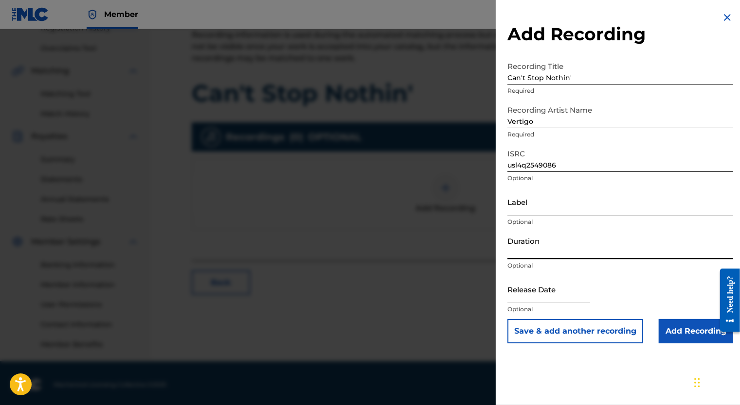
click at [514, 240] on input "Duration" at bounding box center [620, 246] width 226 height 28
type input "04:17"
click at [540, 293] on input "text" at bounding box center [548, 290] width 83 height 28
select select "7"
select select "2025"
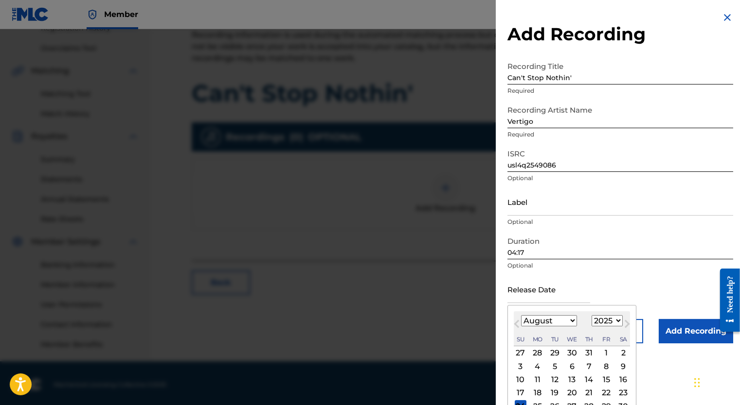
type input "[DATE]"
type input "Vertigo"
click at [631, 278] on div "Release Date [DATE] Previous Month Next Month August [DATE] February March Apri…" at bounding box center [620, 298] width 226 height 44
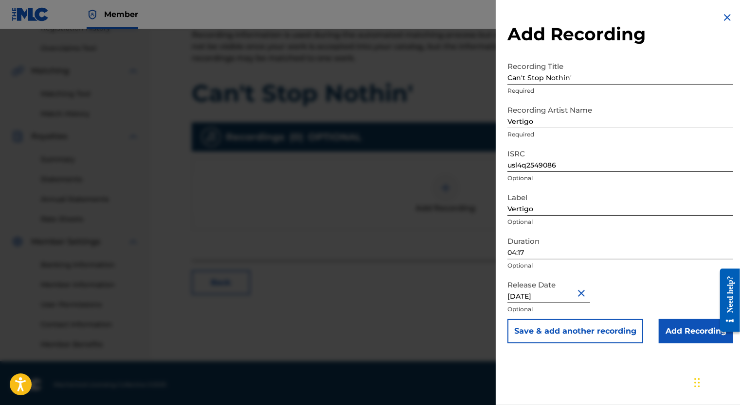
click at [582, 295] on button "Close" at bounding box center [582, 294] width 15 height 30
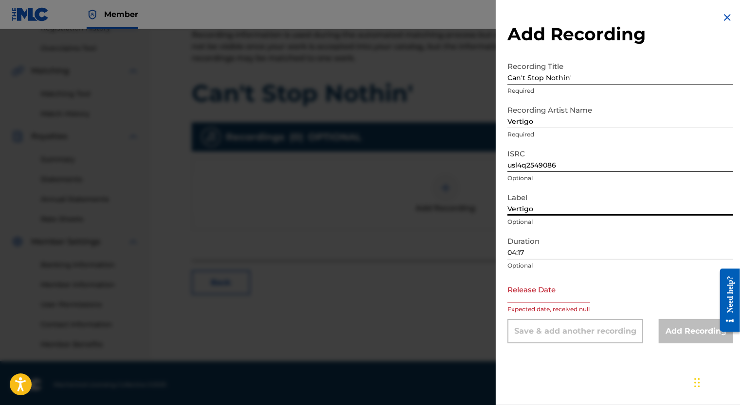
drag, startPoint x: 554, startPoint y: 211, endPoint x: 467, endPoint y: 214, distance: 86.6
click at [467, 214] on div "Add Recording Recording Title Can't Stop Nothin' Required Recording Artist Name…" at bounding box center [370, 217] width 740 height 376
click at [519, 290] on input "text" at bounding box center [548, 290] width 83 height 28
select select "7"
select select "2025"
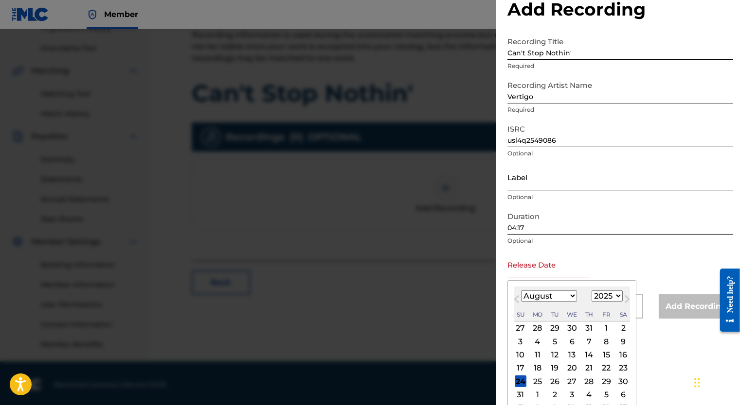
scroll to position [40, 0]
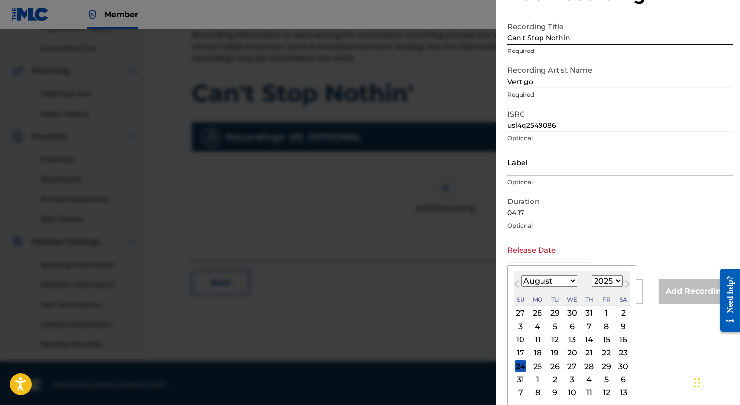
click at [573, 355] on div "20" at bounding box center [572, 354] width 12 height 12
type input "[DATE]"
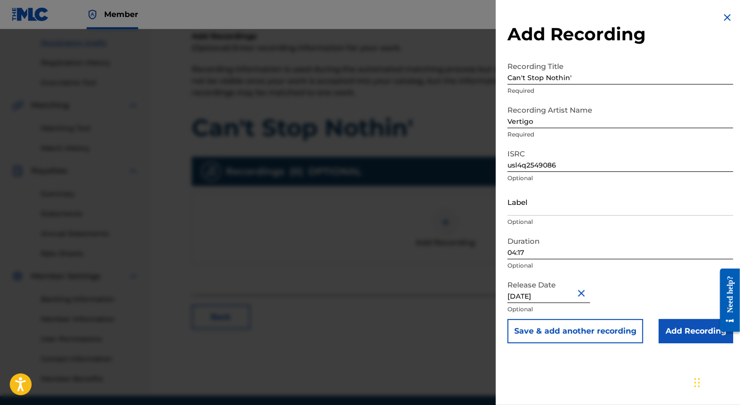
scroll to position [146, 0]
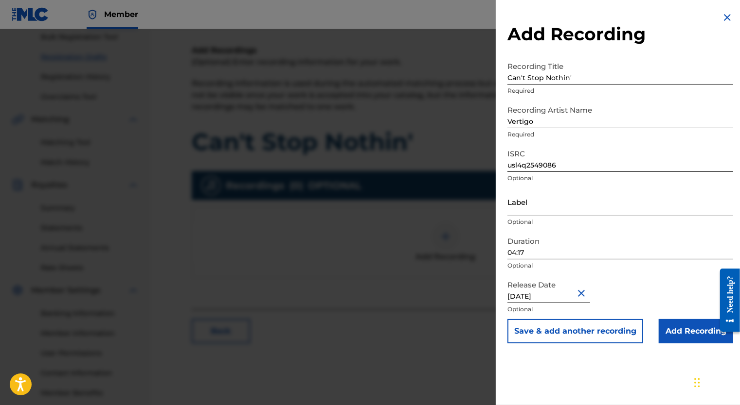
click at [678, 326] on input "Add Recording" at bounding box center [695, 331] width 74 height 24
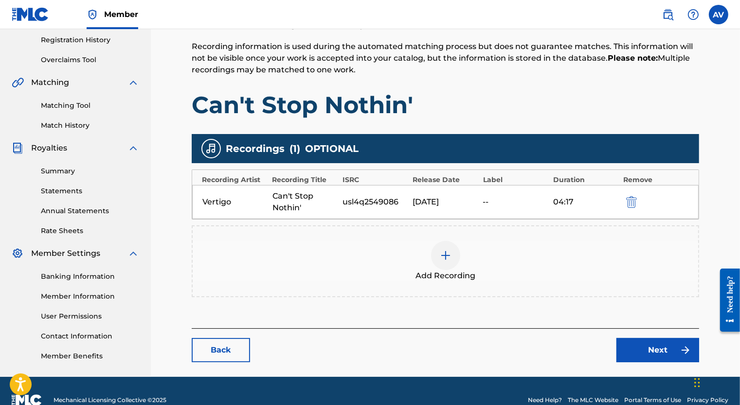
scroll to position [201, 0]
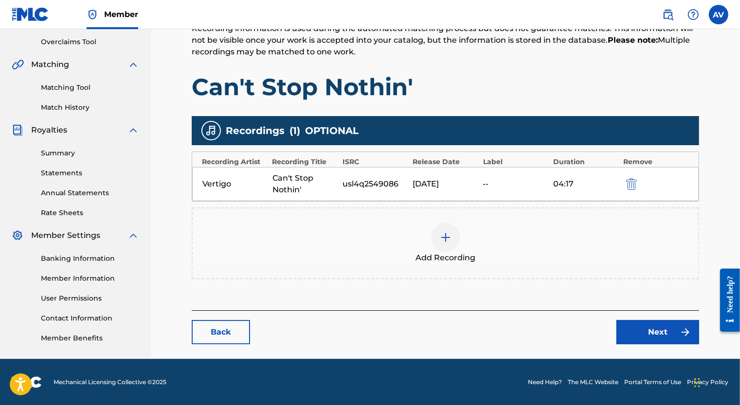
click at [655, 330] on link "Next" at bounding box center [657, 332] width 83 height 24
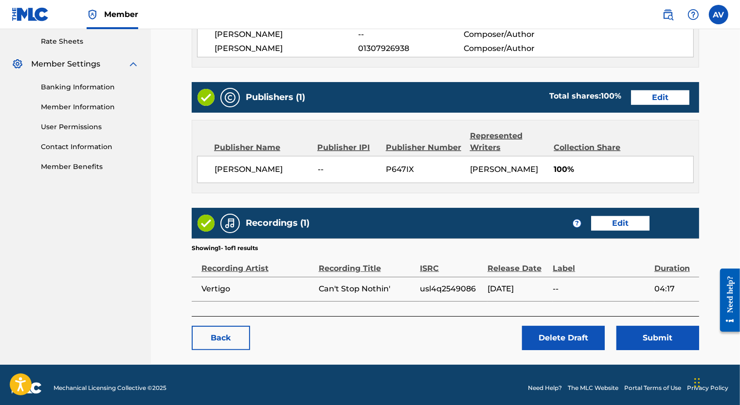
scroll to position [376, 0]
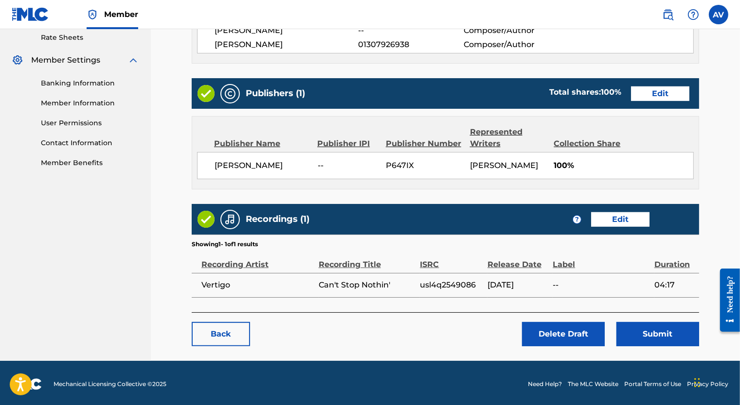
click at [636, 331] on button "Submit" at bounding box center [657, 334] width 83 height 24
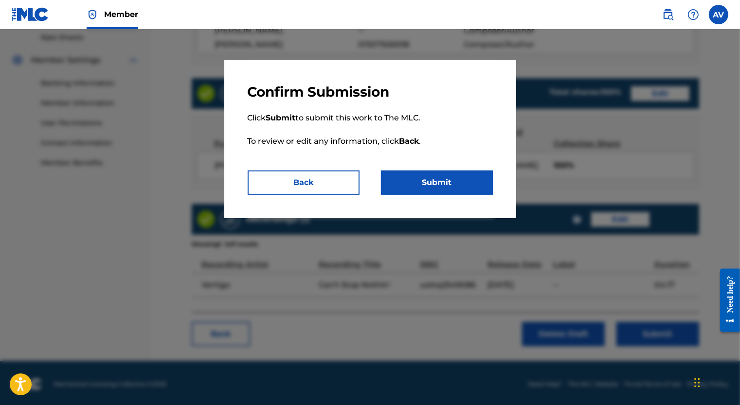
click at [423, 172] on button "Submit" at bounding box center [437, 183] width 112 height 24
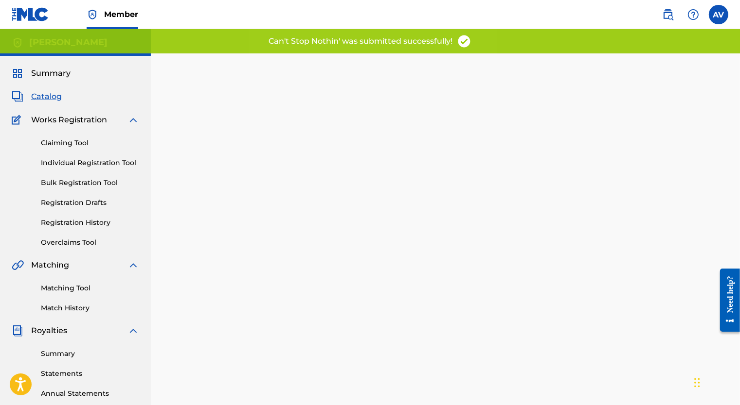
click at [91, 221] on link "Registration History" at bounding box center [90, 223] width 98 height 10
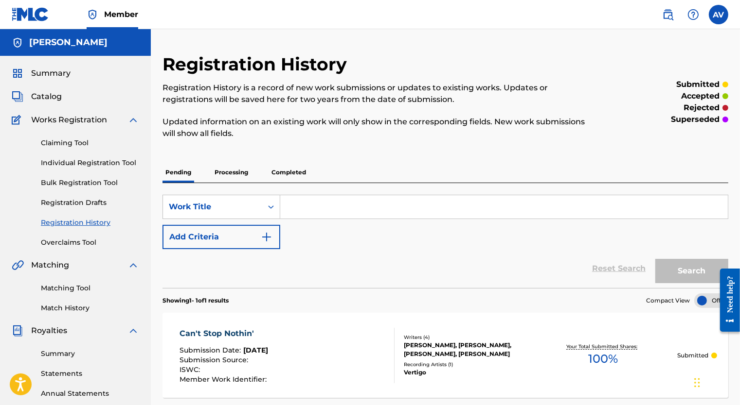
click at [716, 20] on label at bounding box center [717, 14] width 19 height 19
click at [718, 15] on input "AV [PERSON_NAME] [EMAIL_ADDRESS][PERSON_NAME][DOMAIN_NAME] Notification Prefere…" at bounding box center [718, 15] width 0 height 0
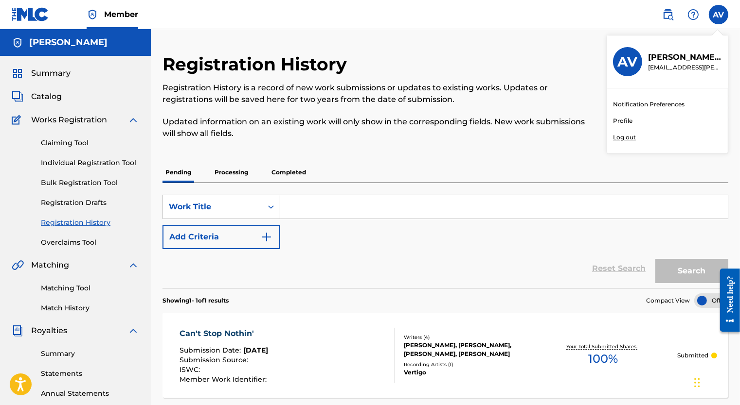
click at [623, 138] on p "Log out" at bounding box center [624, 137] width 23 height 9
click at [718, 15] on input "AV [PERSON_NAME] [EMAIL_ADDRESS][PERSON_NAME][DOMAIN_NAME] Notification Prefere…" at bounding box center [718, 15] width 0 height 0
